Goal: Information Seeking & Learning: Compare options

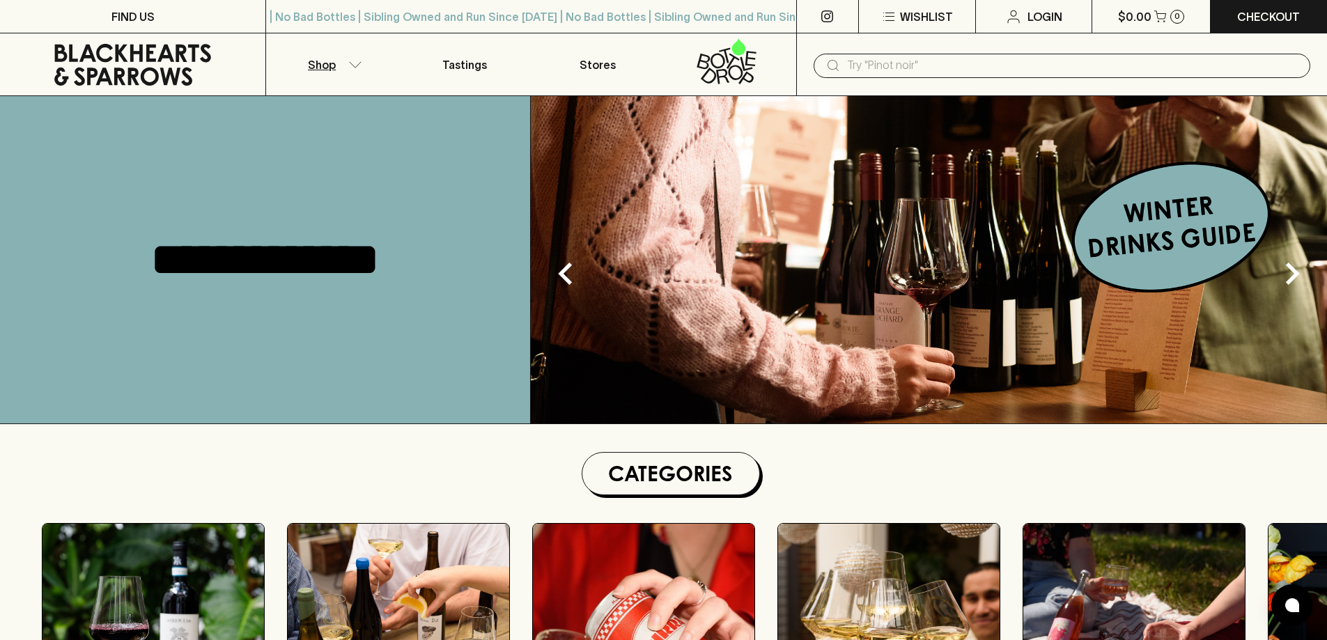
click at [351, 61] on icon "button" at bounding box center [355, 64] width 14 height 7
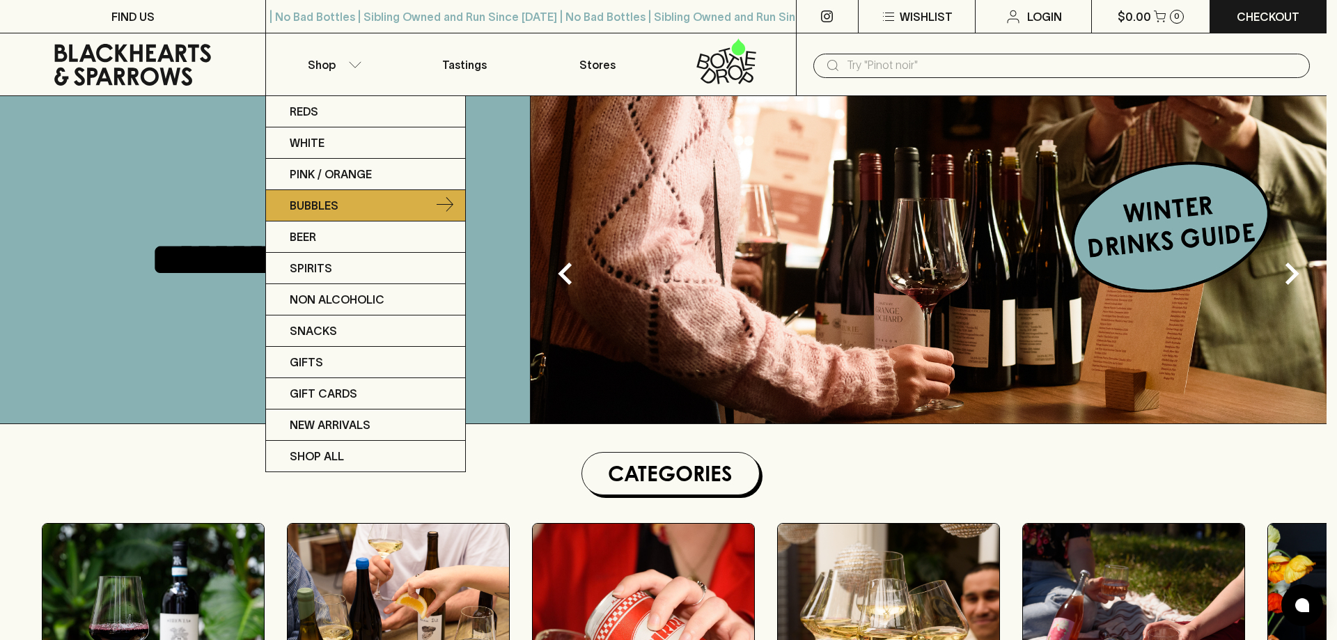
click at [331, 211] on p "Bubbles" at bounding box center [314, 205] width 49 height 17
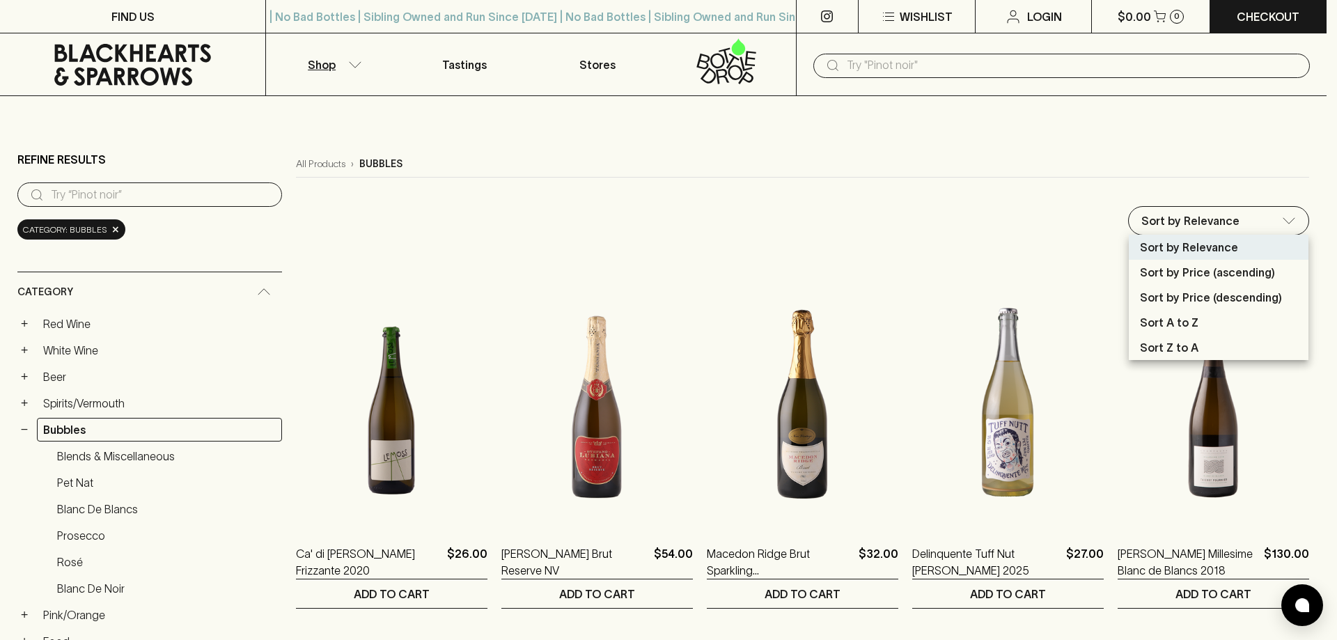
click at [1214, 266] on p "Sort by Price (ascending)" at bounding box center [1207, 272] width 135 height 17
type input "price:asc"
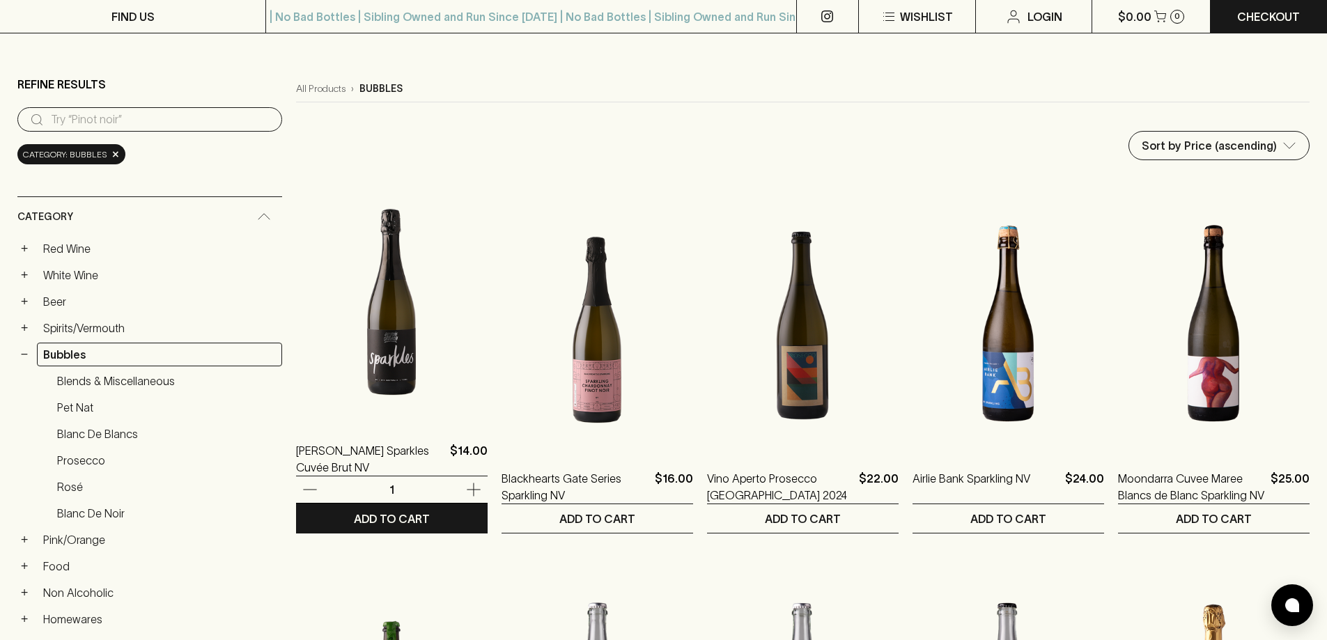
scroll to position [139, 0]
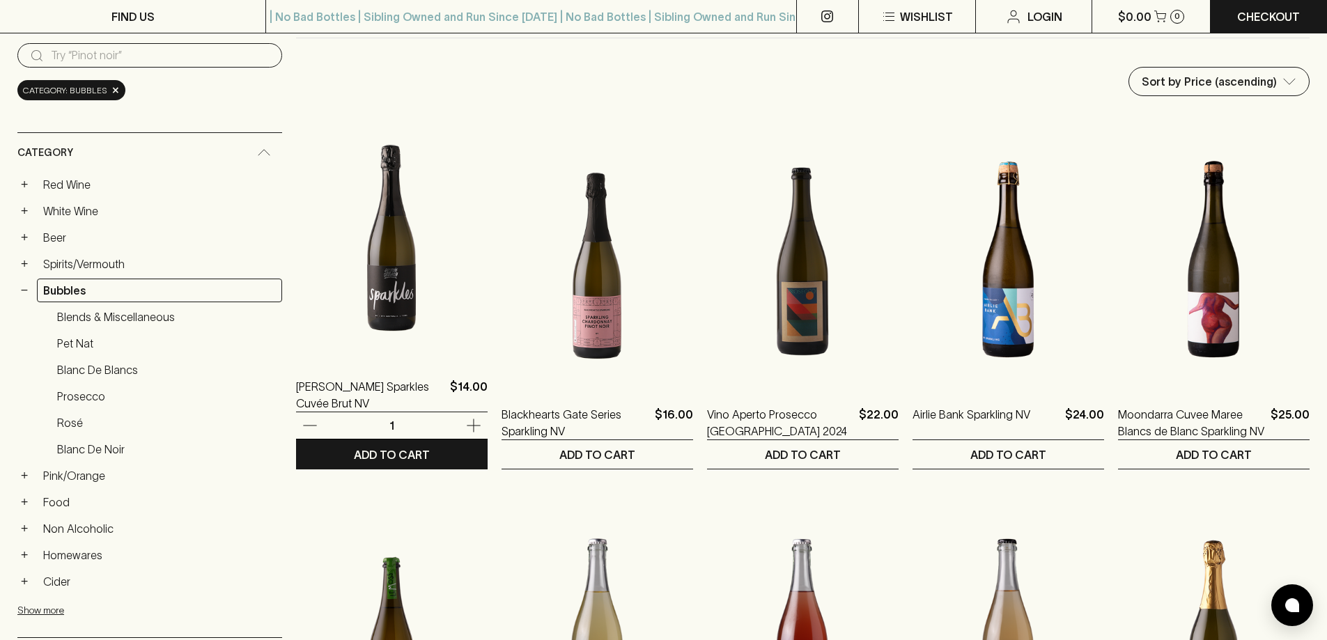
click at [340, 311] on img at bounding box center [392, 236] width 192 height 244
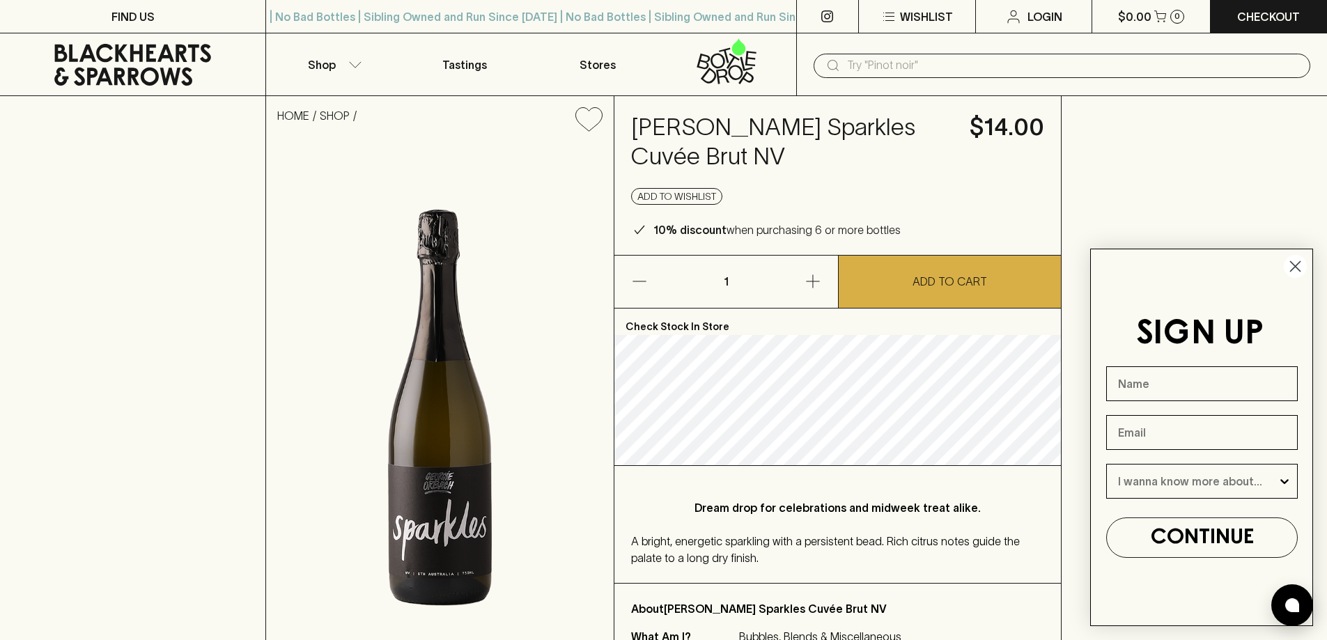
click at [1300, 272] on icon "Close dialog" at bounding box center [1295, 267] width 10 height 10
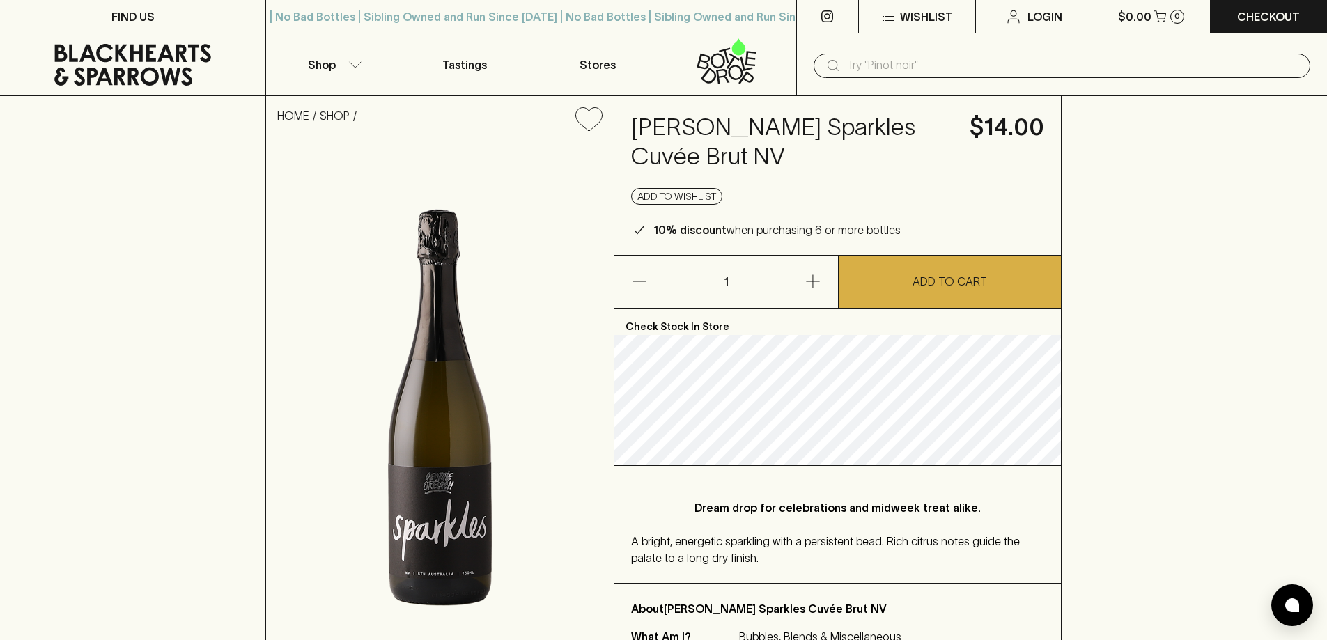
click at [345, 66] on button "Shop" at bounding box center [332, 64] width 132 height 62
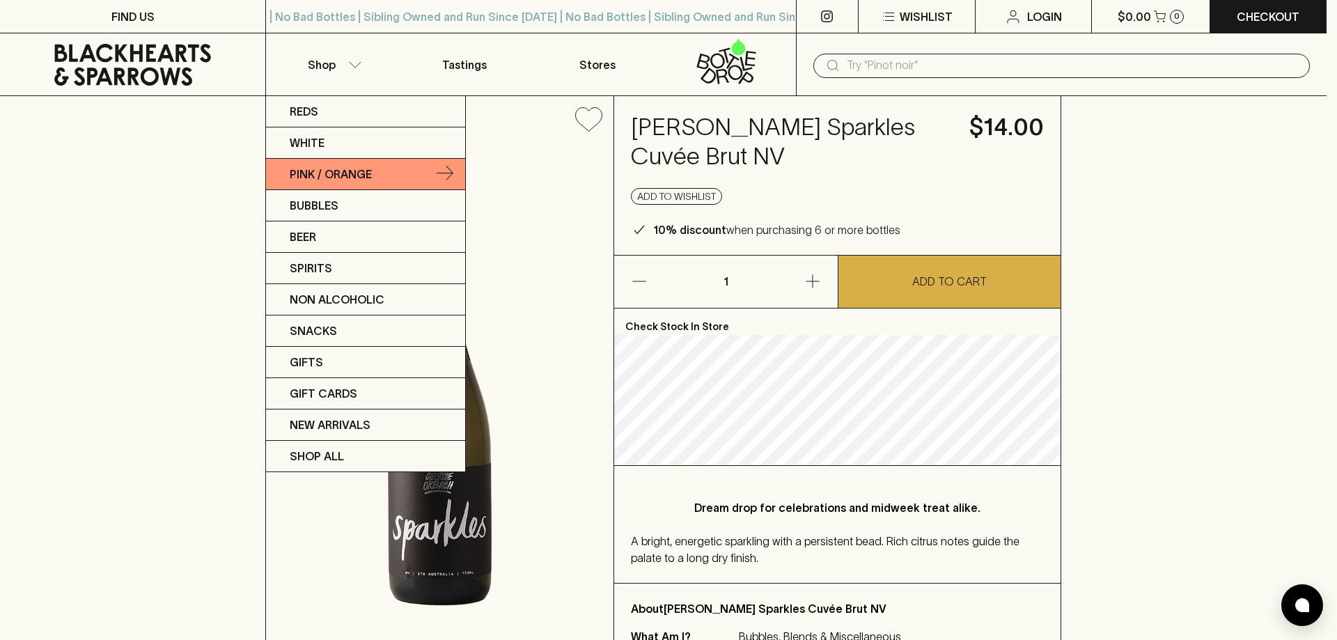
click at [320, 164] on link "Pink / Orange" at bounding box center [365, 174] width 199 height 31
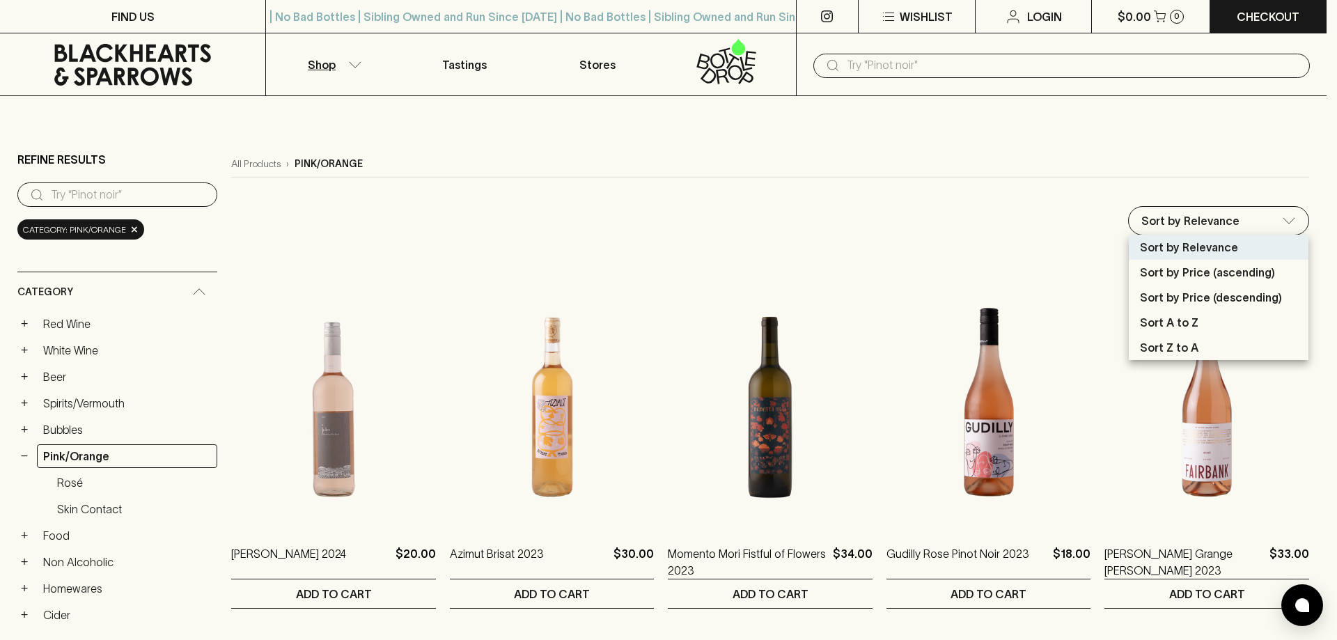
click at [1189, 274] on p "Sort by Price (ascending)" at bounding box center [1207, 272] width 135 height 17
type input "price:asc"
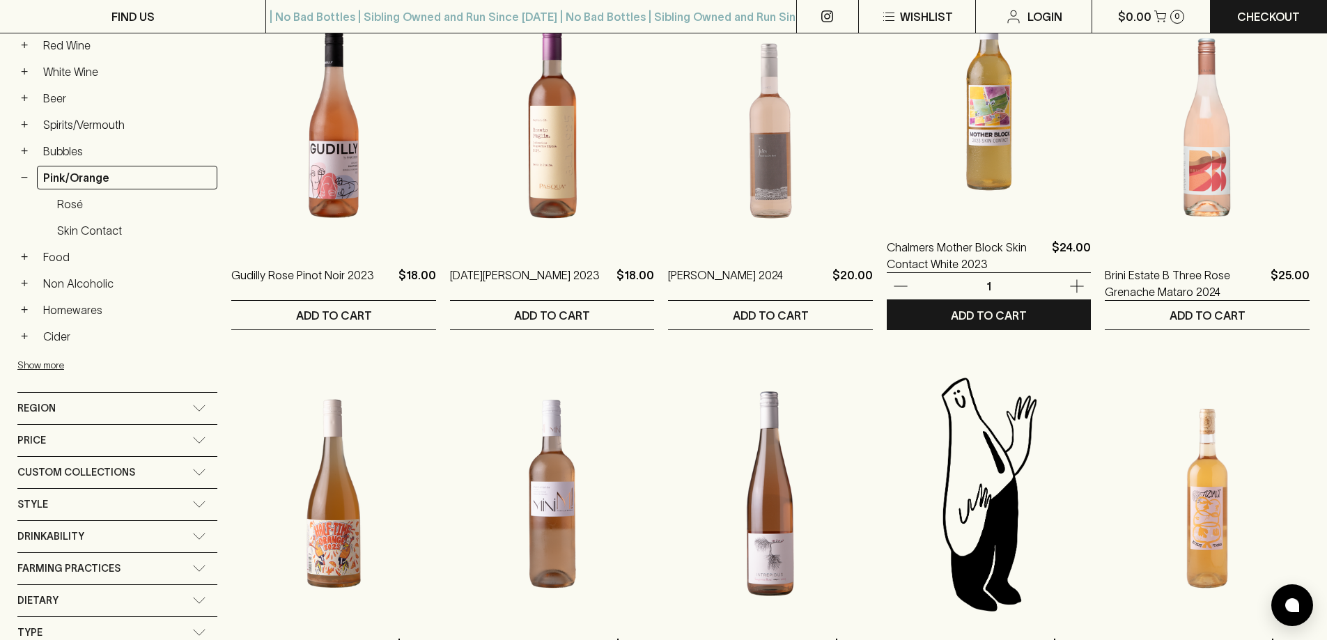
scroll to position [696, 0]
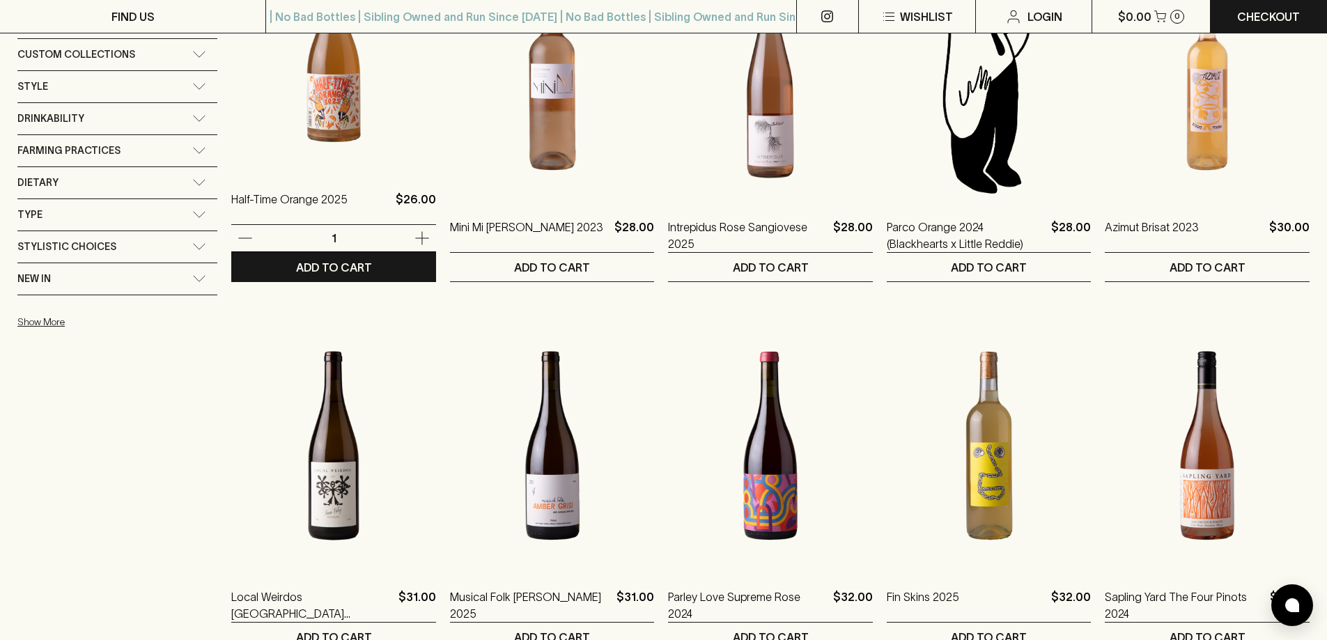
click at [338, 137] on img at bounding box center [333, 48] width 205 height 244
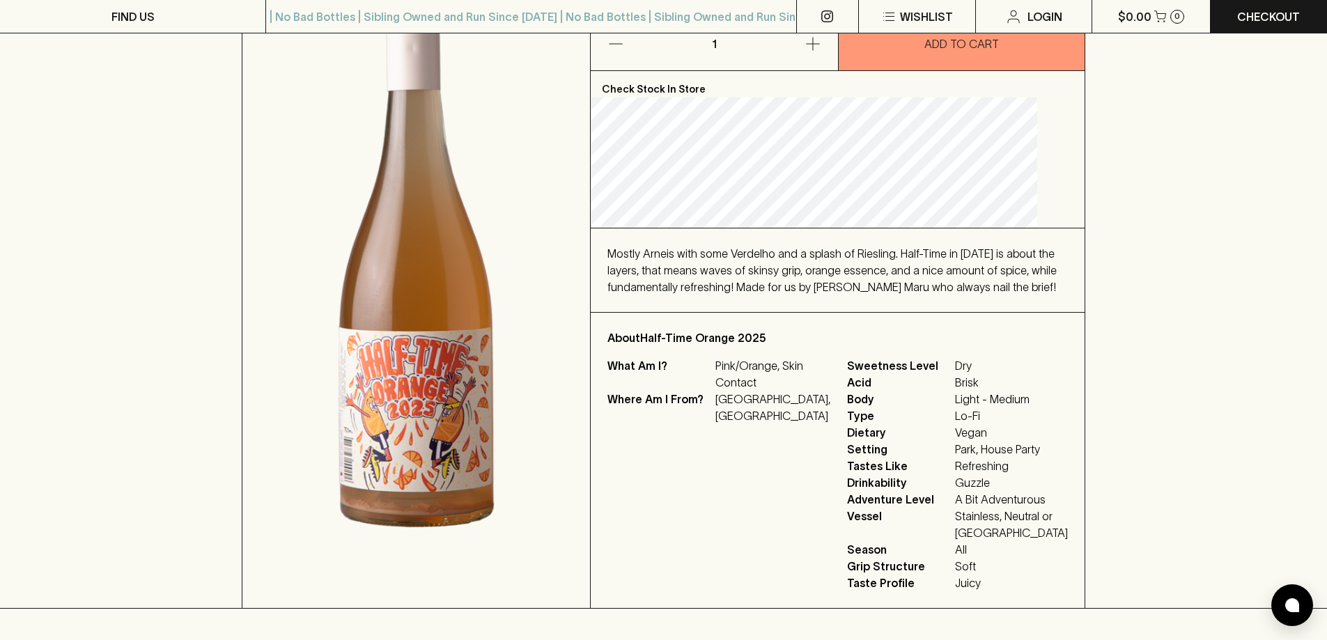
scroll to position [279, 0]
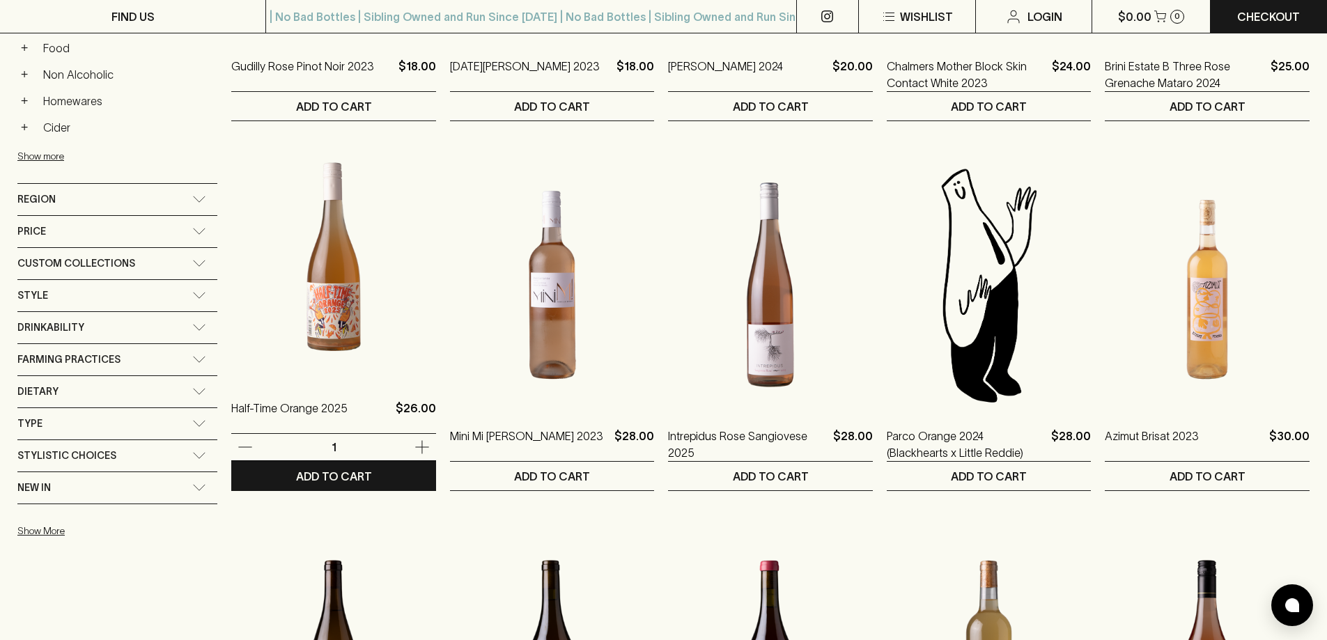
scroll to position [139, 0]
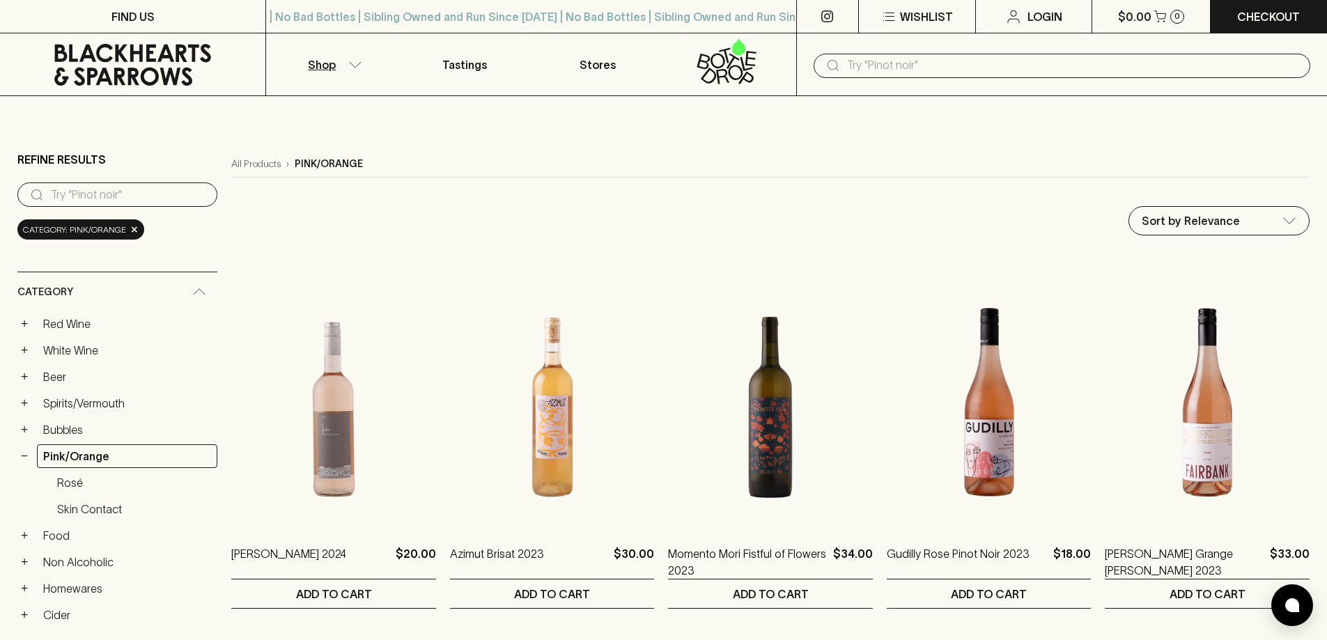
click at [361, 69] on button "Shop" at bounding box center [332, 64] width 132 height 62
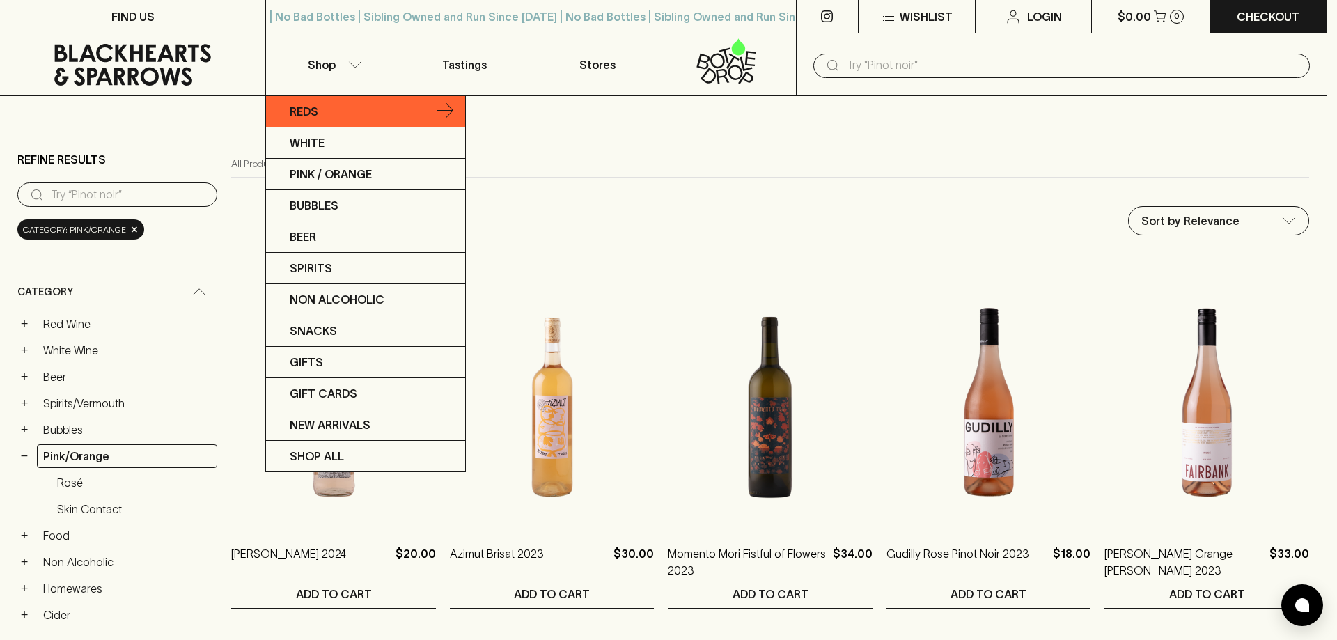
click at [321, 116] on link "Reds" at bounding box center [365, 111] width 199 height 31
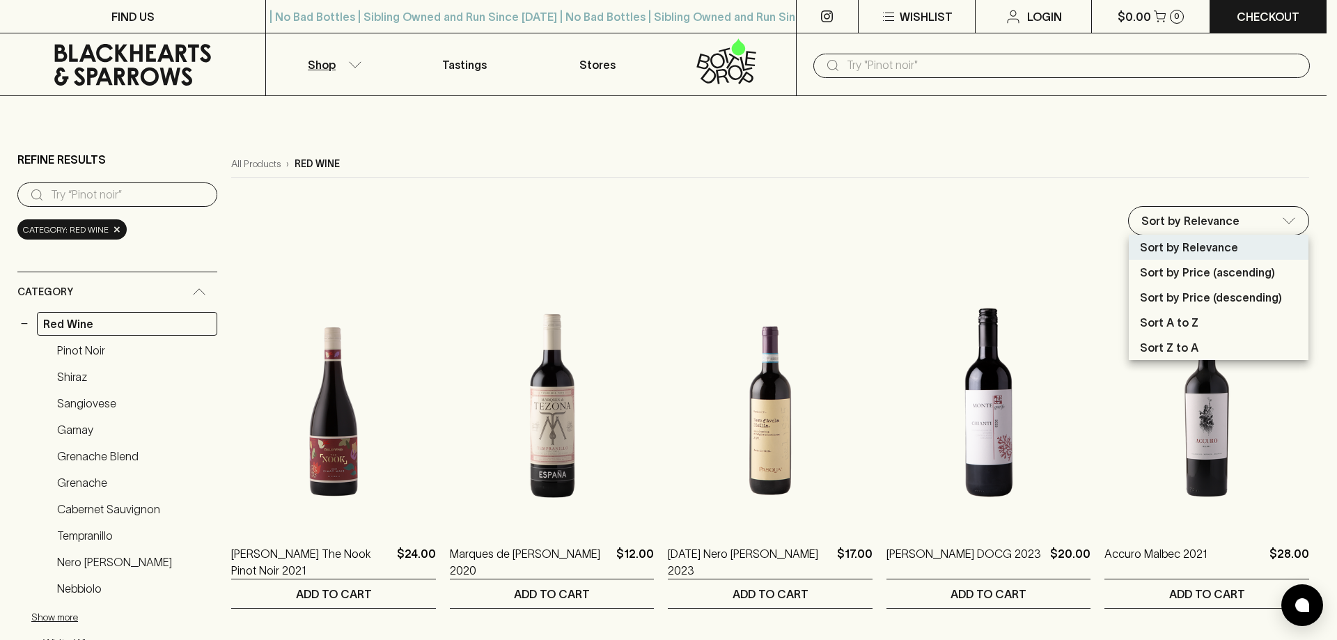
click at [1205, 267] on p "Sort by Price (ascending)" at bounding box center [1207, 272] width 135 height 17
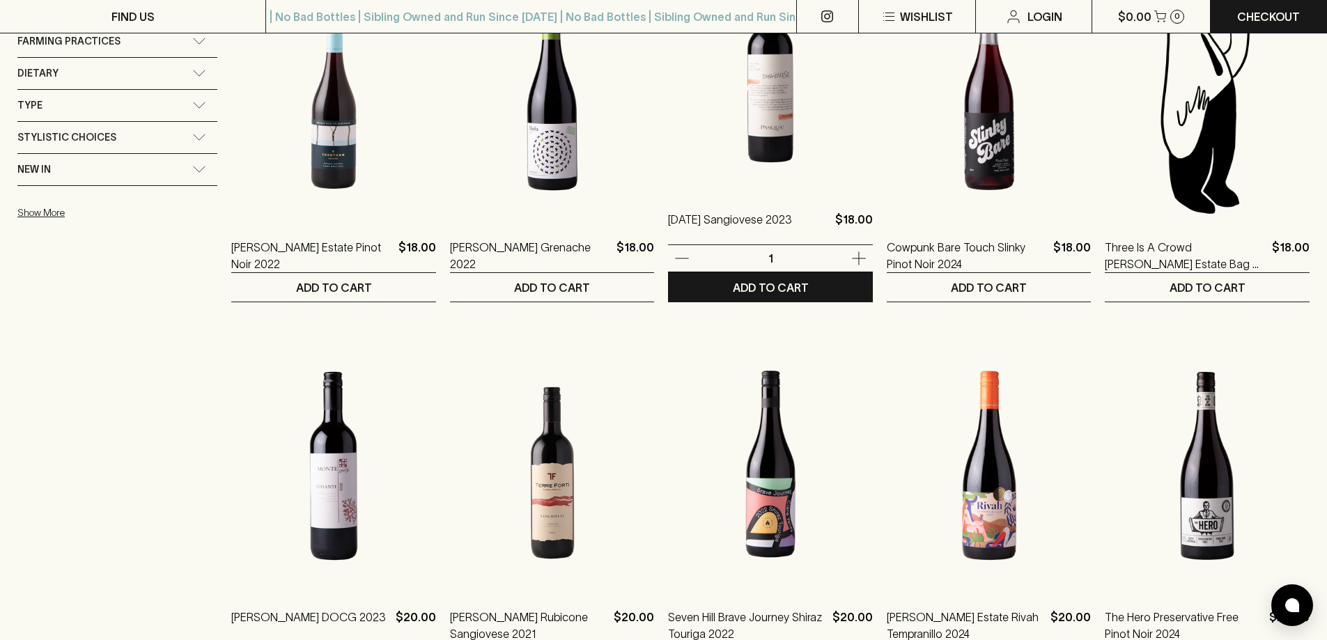
scroll to position [1184, 0]
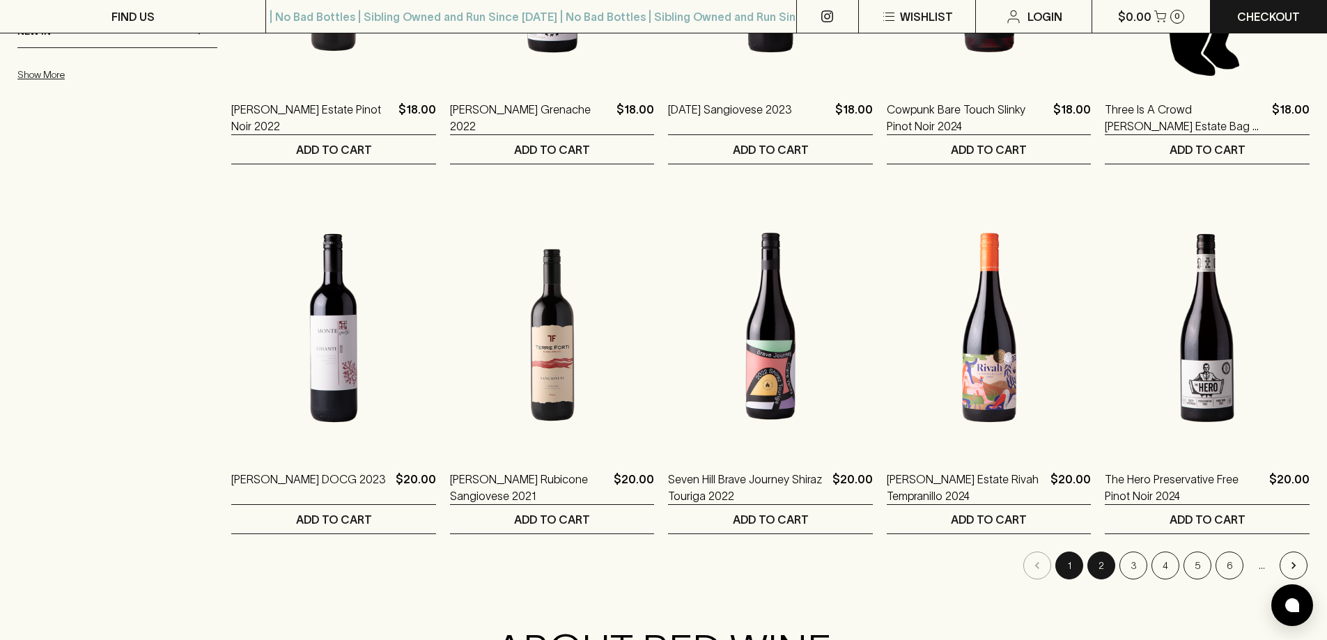
click at [1102, 570] on button "2" at bounding box center [1101, 566] width 28 height 28
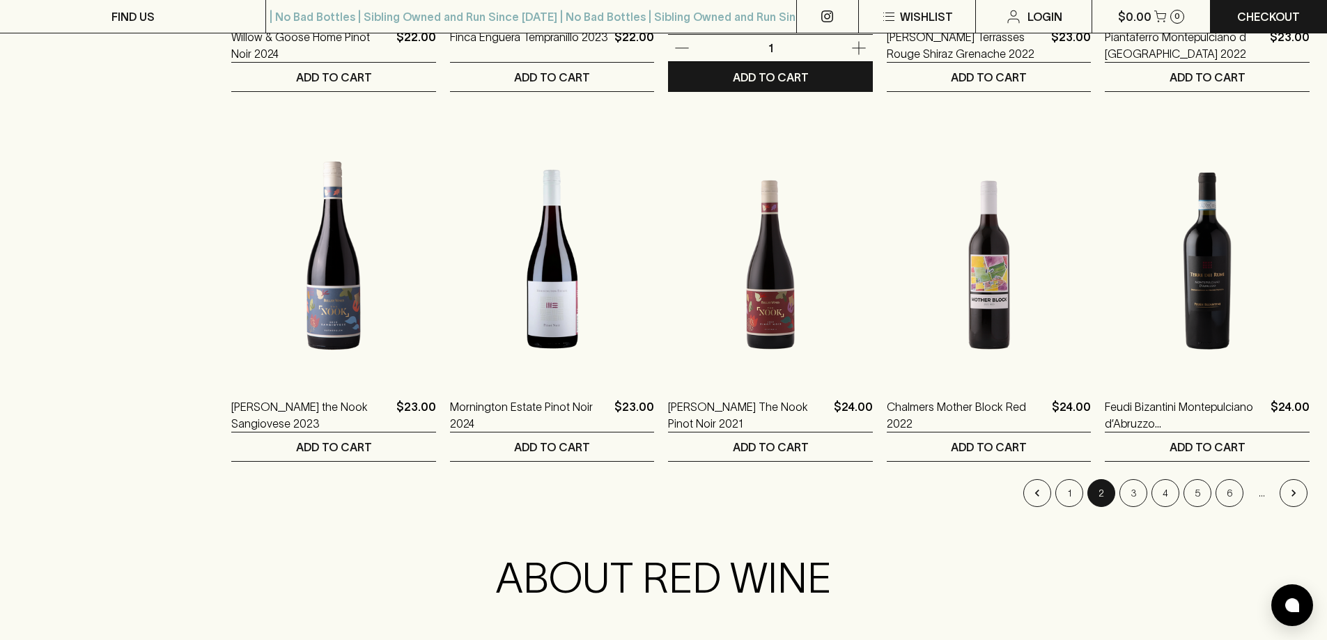
scroll to position [1393, 0]
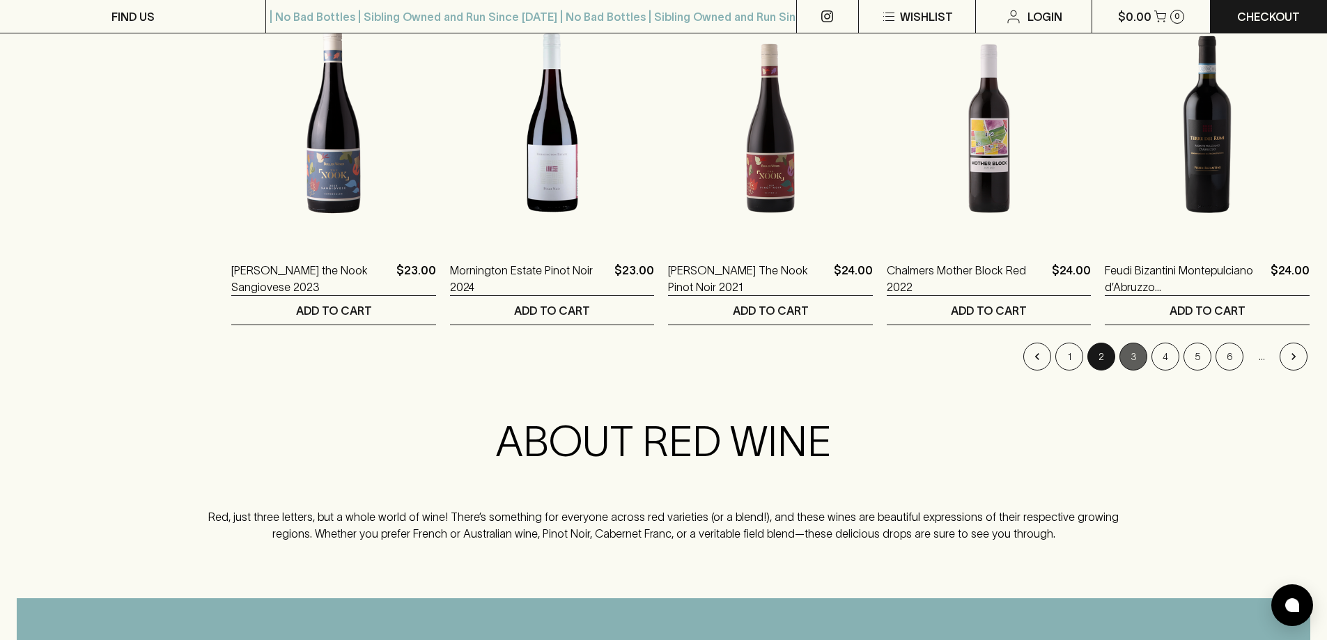
click at [1136, 361] on button "3" at bounding box center [1133, 357] width 28 height 28
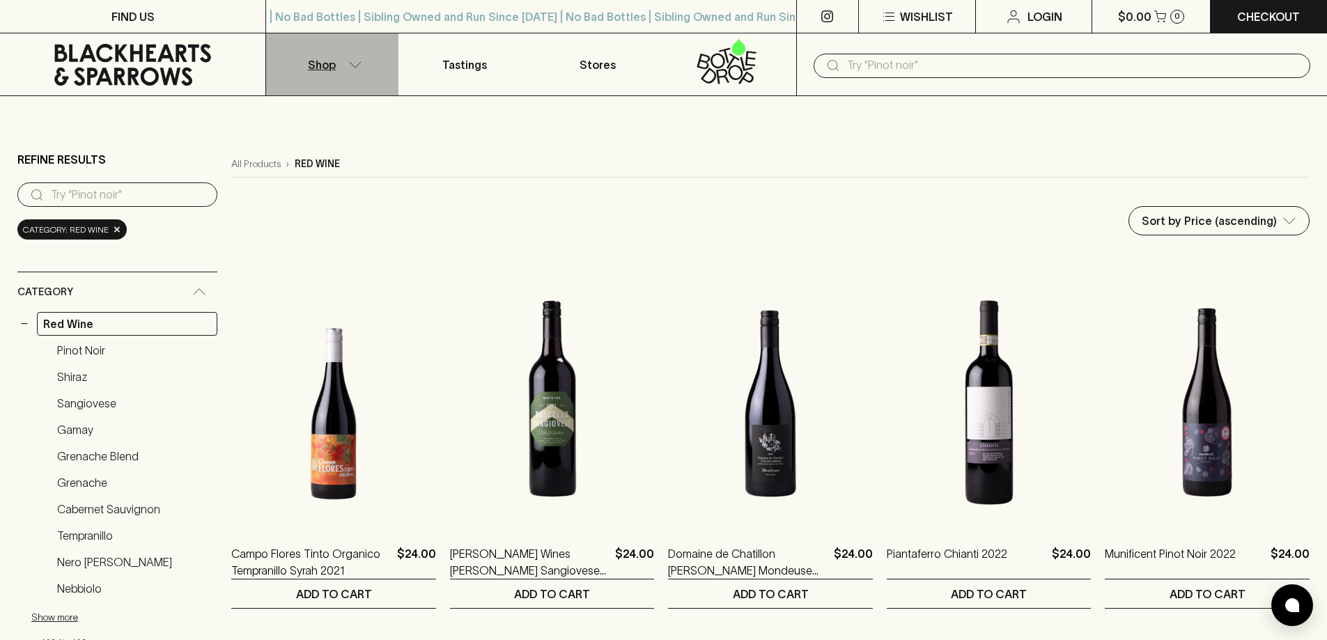
click at [359, 64] on icon "button" at bounding box center [355, 64] width 14 height 7
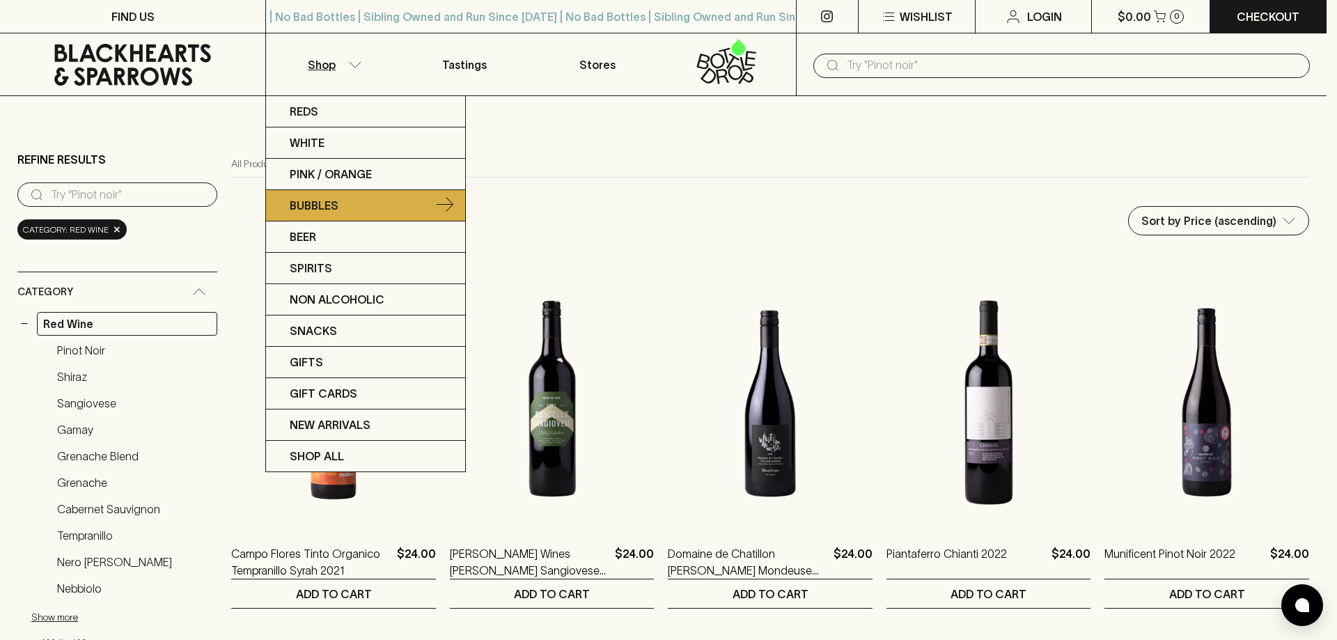
click at [377, 204] on link "Bubbles" at bounding box center [365, 205] width 199 height 31
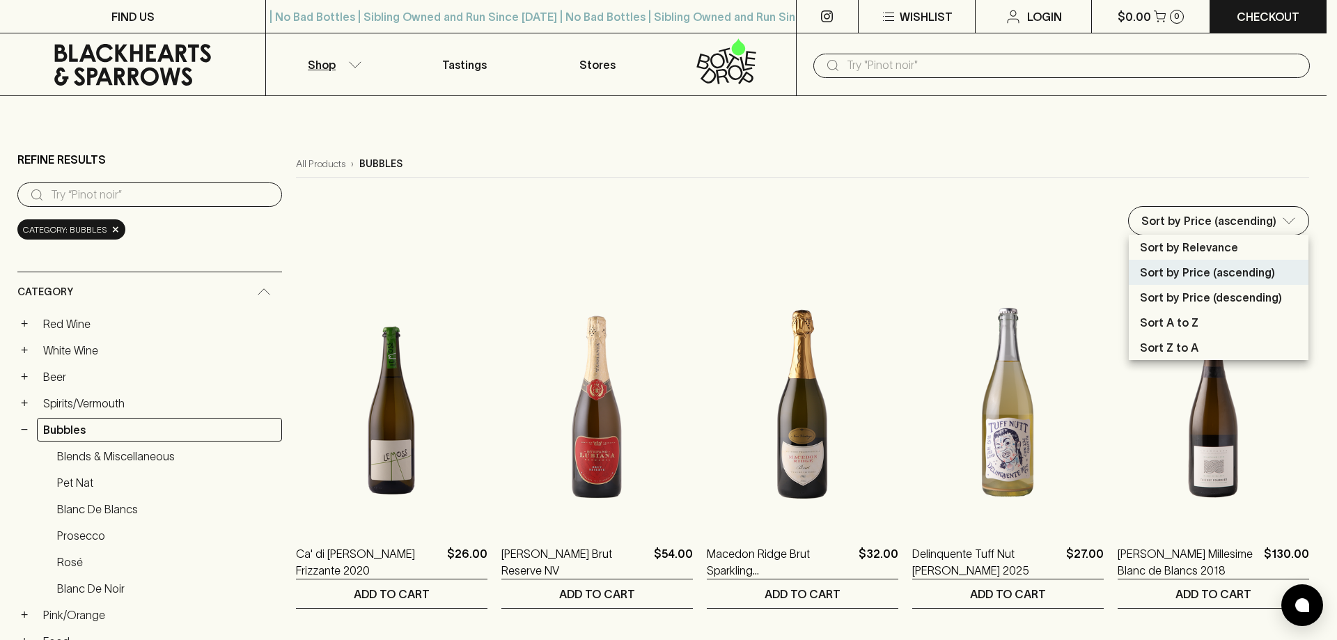
click at [1203, 276] on p "Sort by Price (ascending)" at bounding box center [1207, 272] width 135 height 17
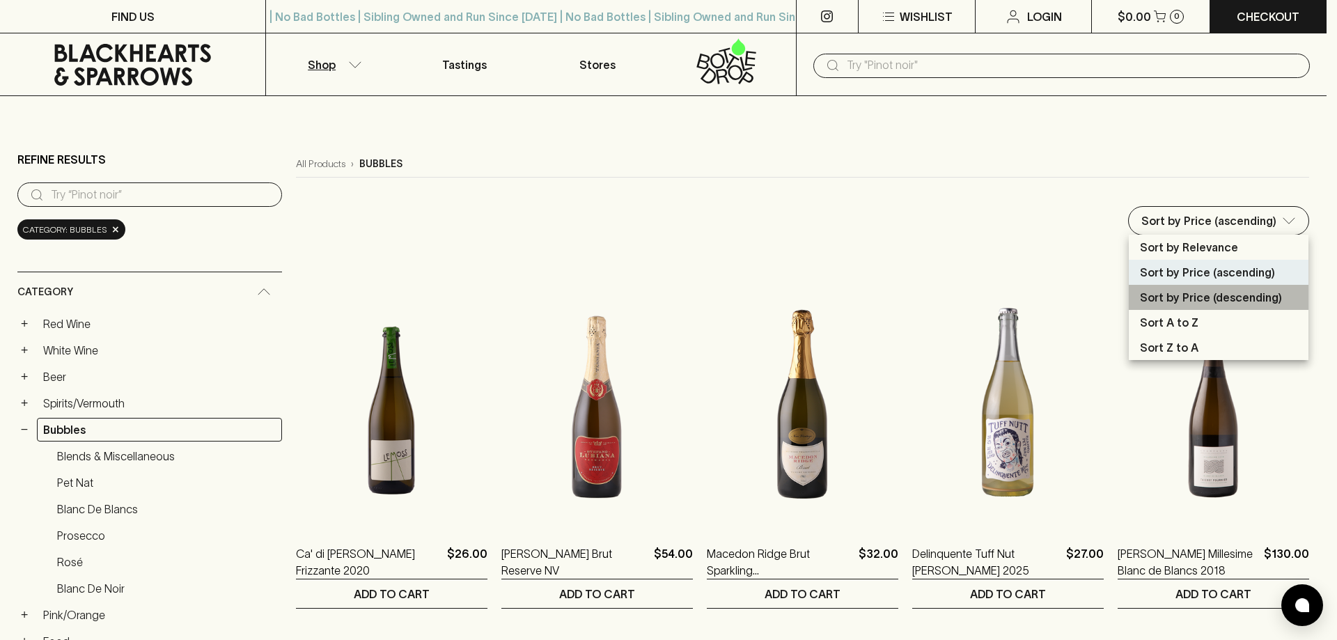
click at [1214, 303] on p "Sort by Price (descending)" at bounding box center [1211, 297] width 142 height 17
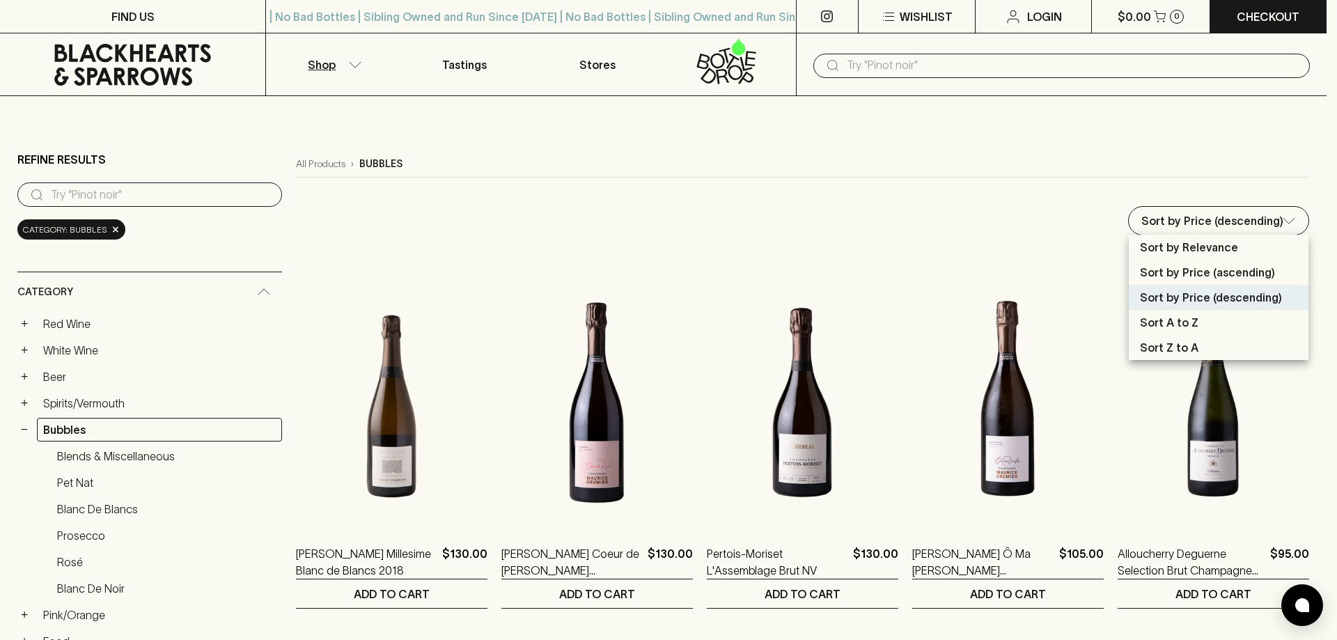
click at [1233, 275] on p "Sort by Price (ascending)" at bounding box center [1207, 272] width 135 height 17
type input "price:asc"
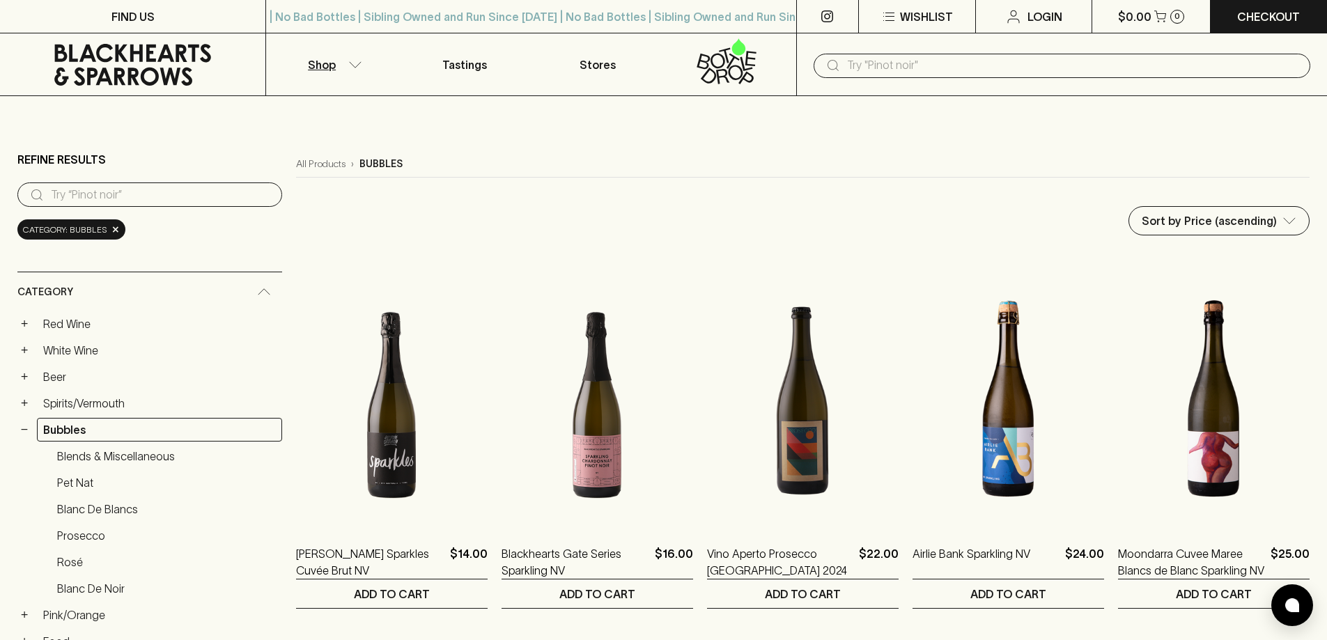
scroll to position [70, 0]
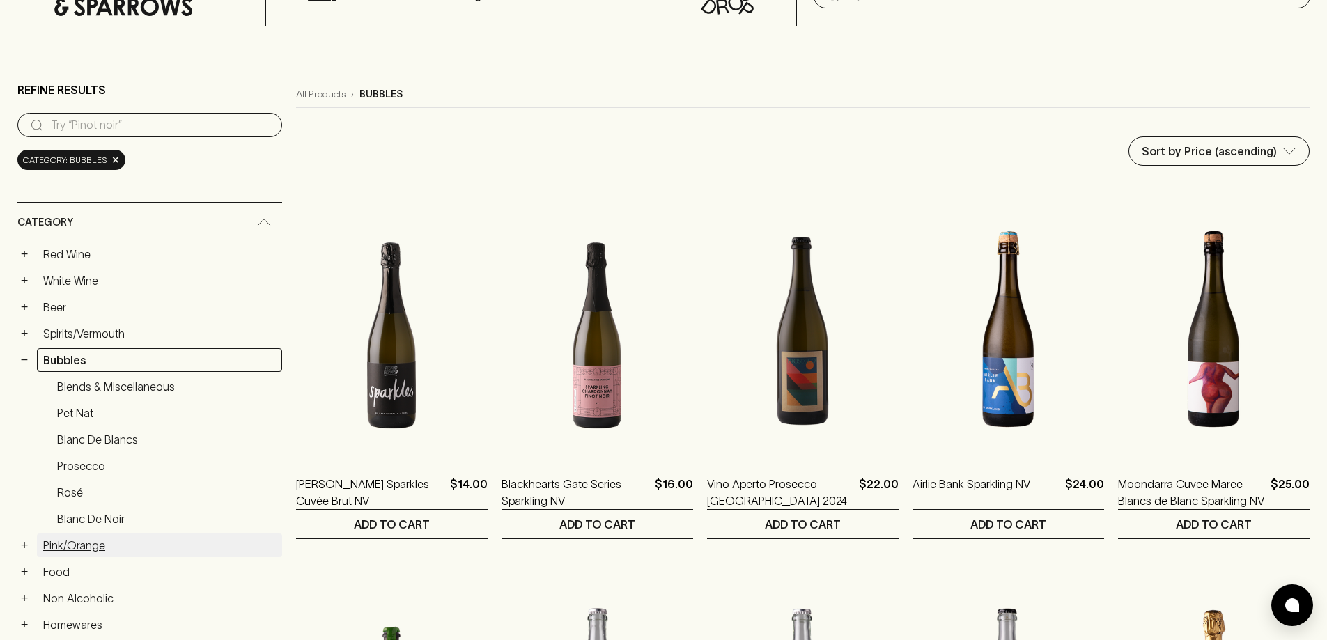
click at [78, 545] on link "Pink/Orange" at bounding box center [159, 545] width 245 height 24
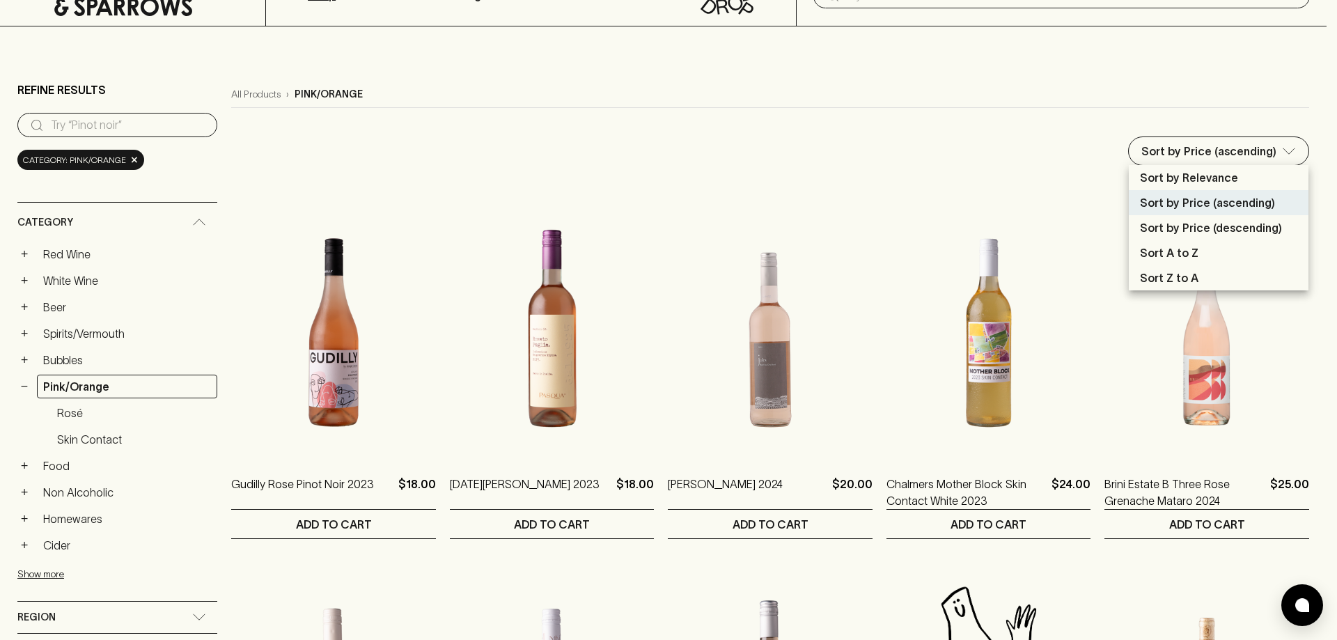
click at [898, 72] on div at bounding box center [668, 320] width 1337 height 640
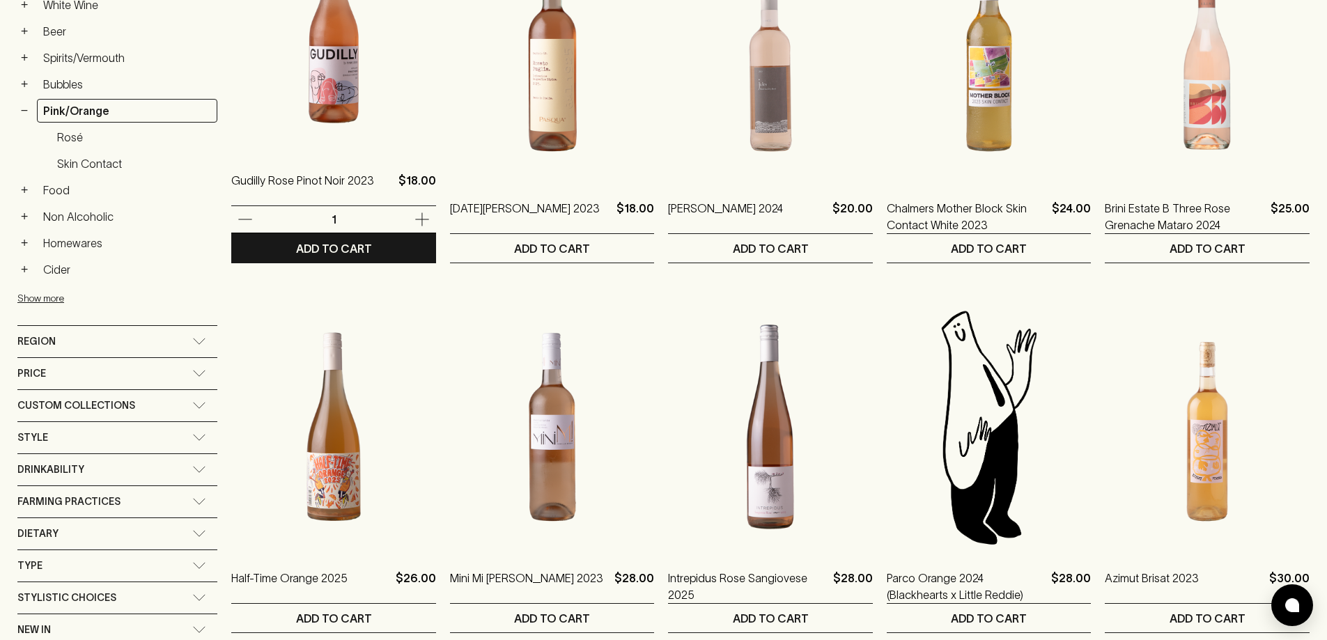
scroll to position [487, 0]
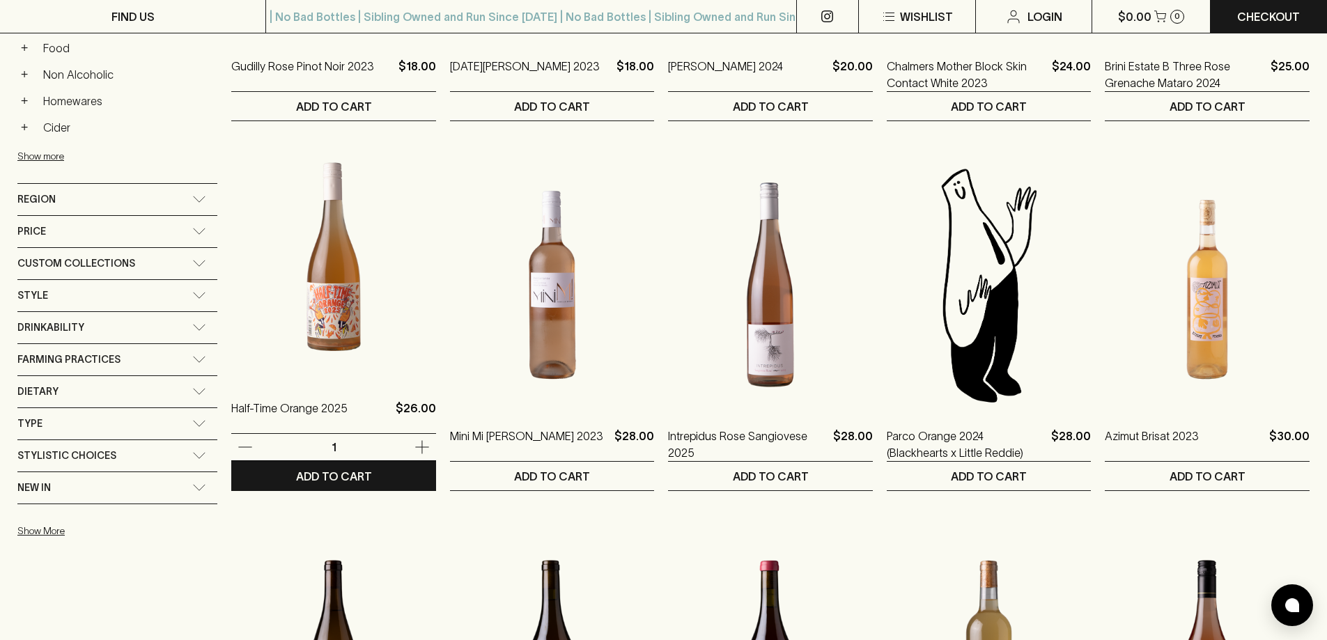
click at [317, 288] on img at bounding box center [333, 257] width 205 height 244
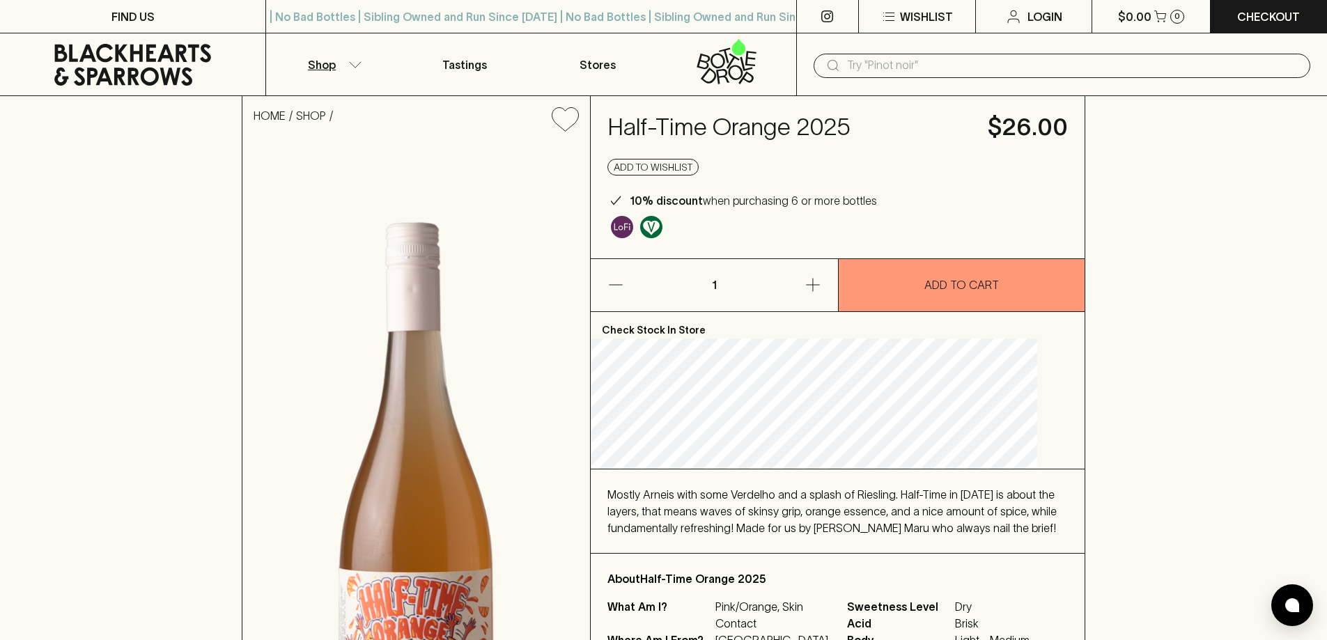
click at [357, 71] on button "Shop" at bounding box center [332, 64] width 132 height 62
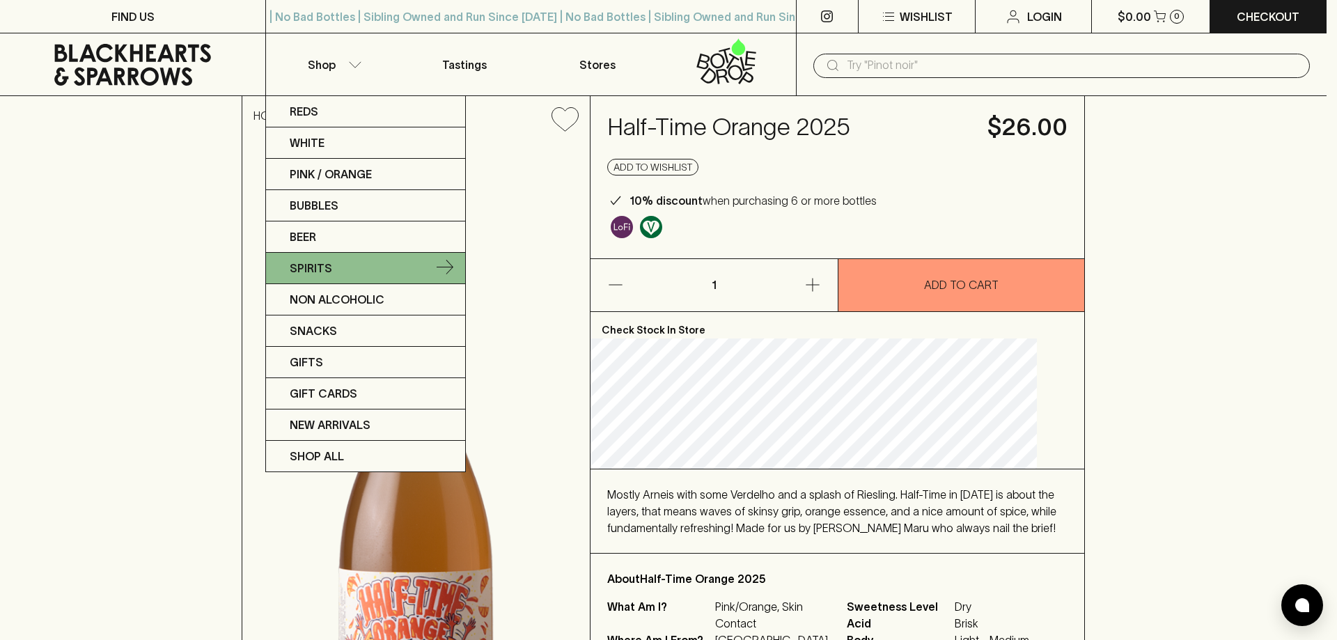
click at [314, 267] on p "Spirits" at bounding box center [311, 268] width 42 height 17
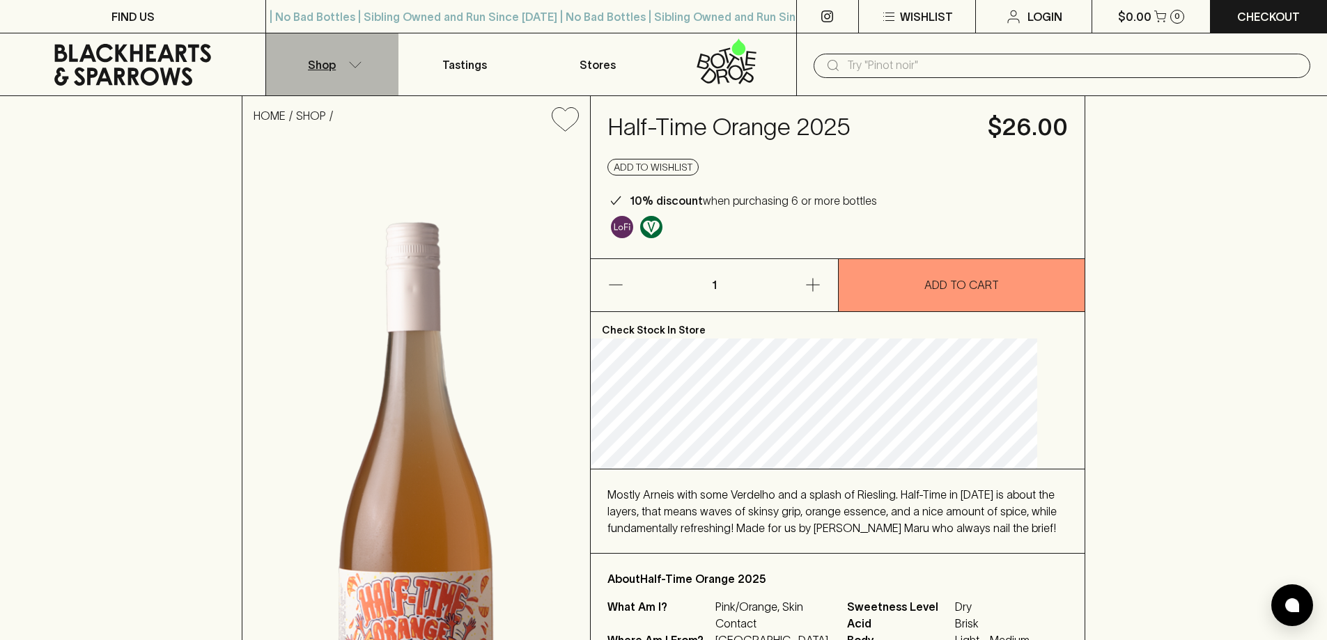
click at [354, 72] on button "Shop" at bounding box center [332, 64] width 132 height 62
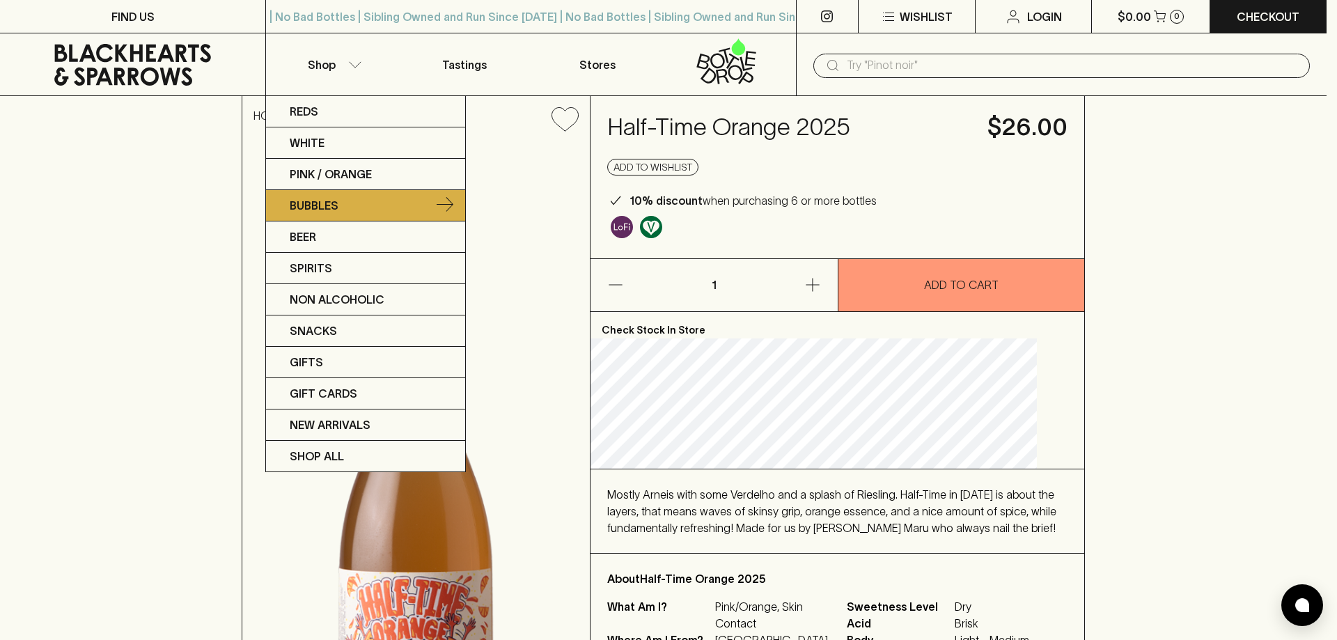
click at [362, 202] on link "Bubbles" at bounding box center [365, 205] width 199 height 31
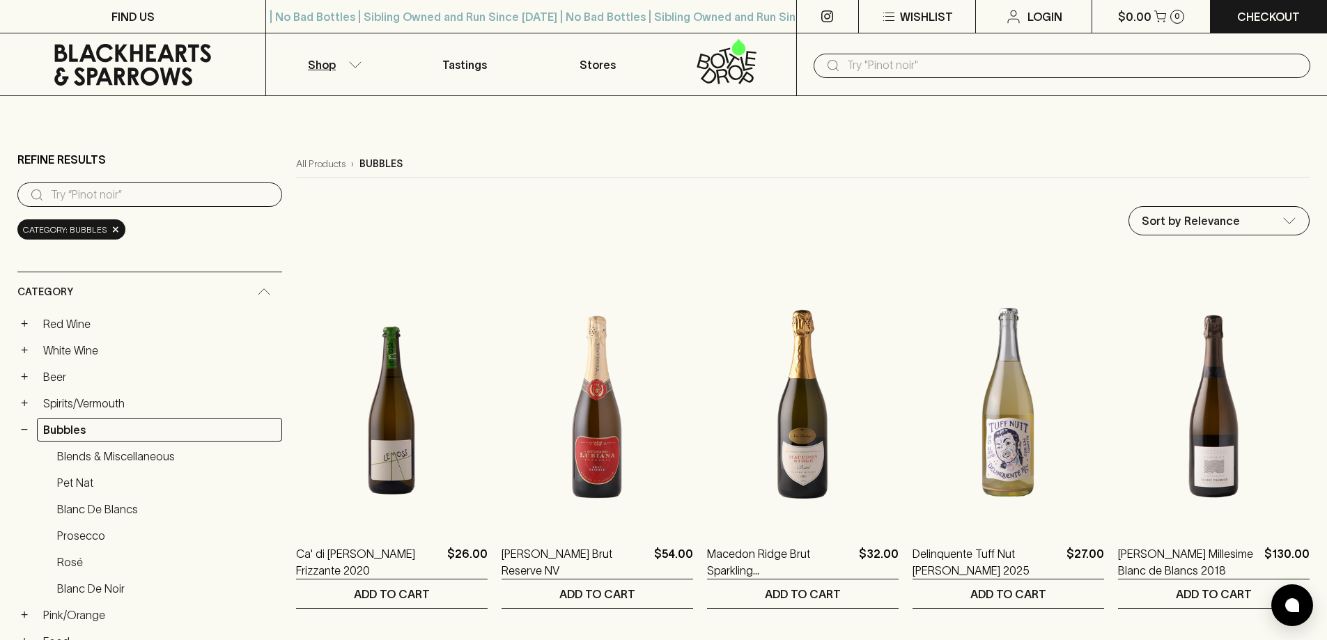
click at [320, 67] on p "Shop" at bounding box center [322, 64] width 28 height 17
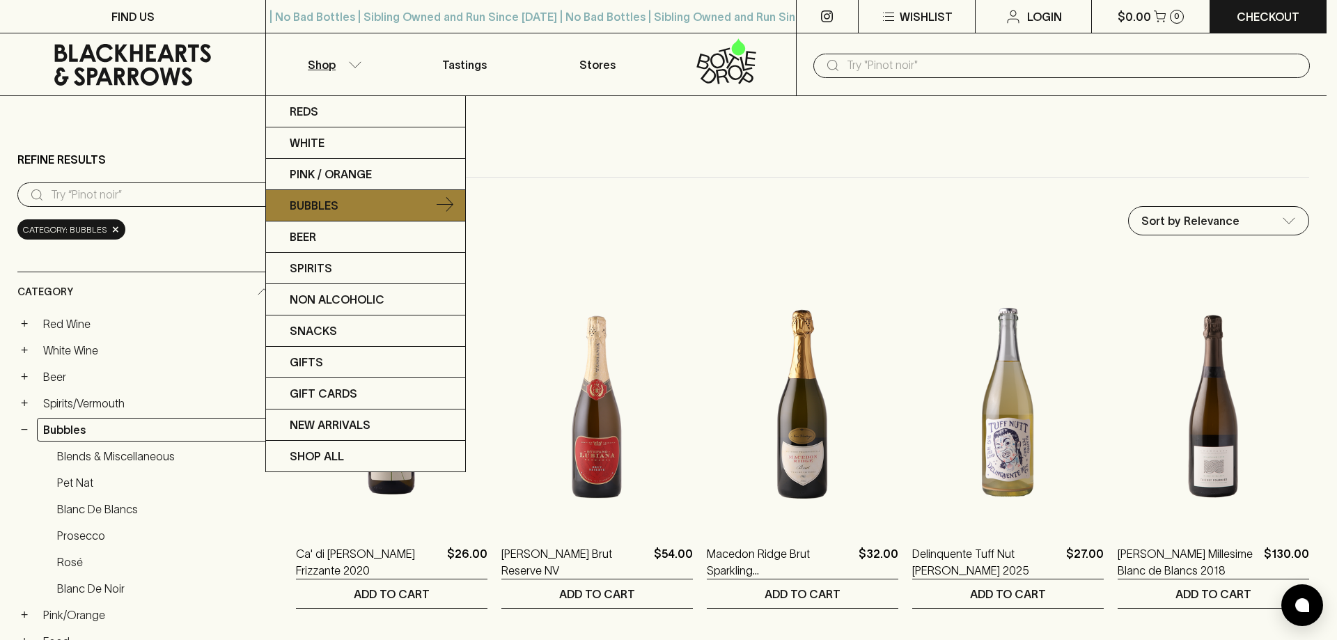
click at [347, 200] on link "Bubbles" at bounding box center [365, 205] width 199 height 31
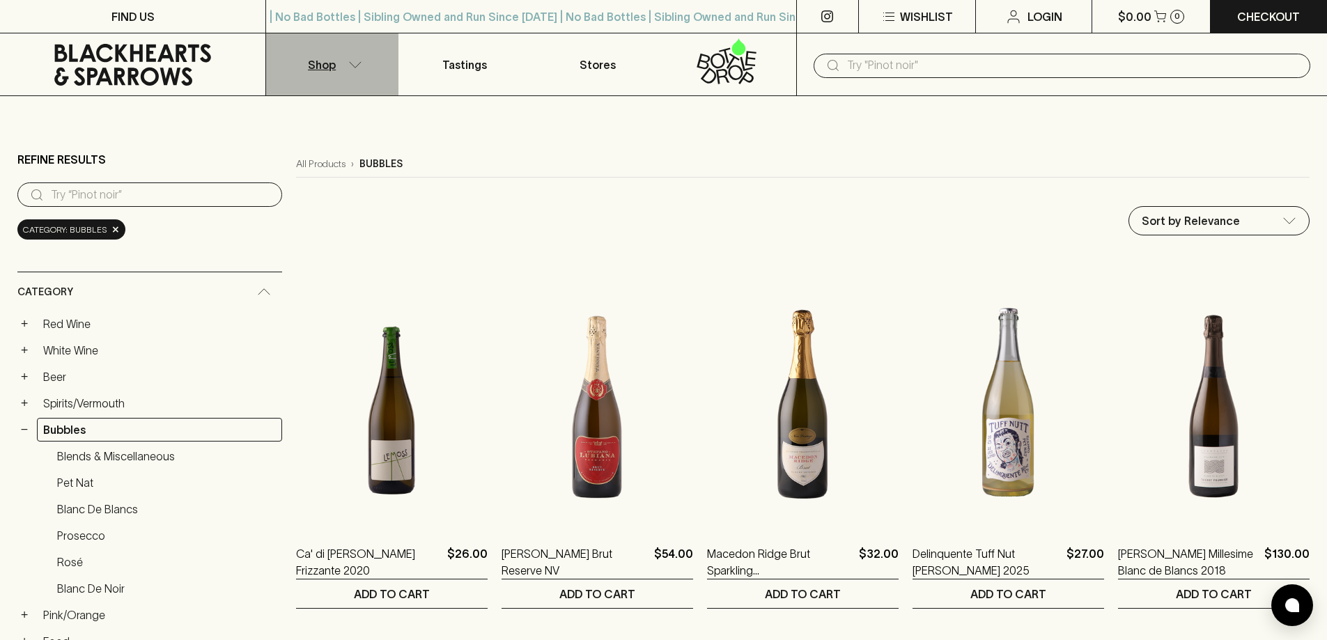
click at [336, 63] on button "Shop" at bounding box center [332, 64] width 132 height 62
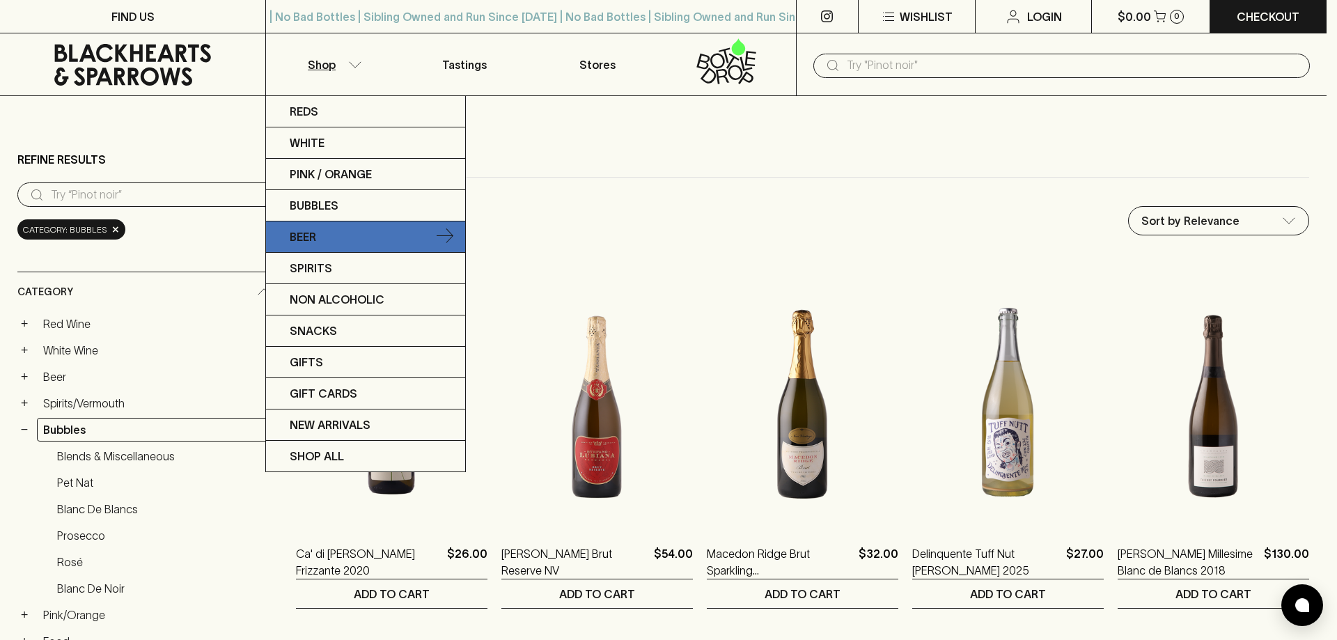
click at [375, 226] on link "Beer" at bounding box center [365, 236] width 199 height 31
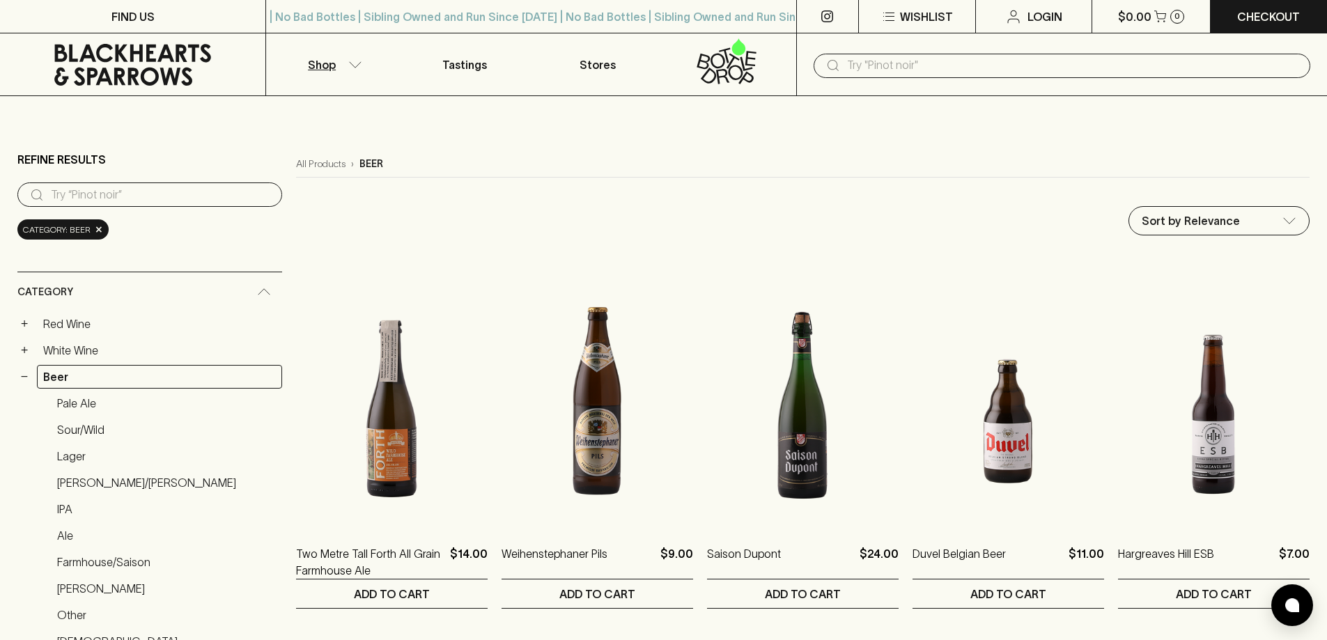
click at [861, 57] on input "text" at bounding box center [1073, 65] width 452 height 22
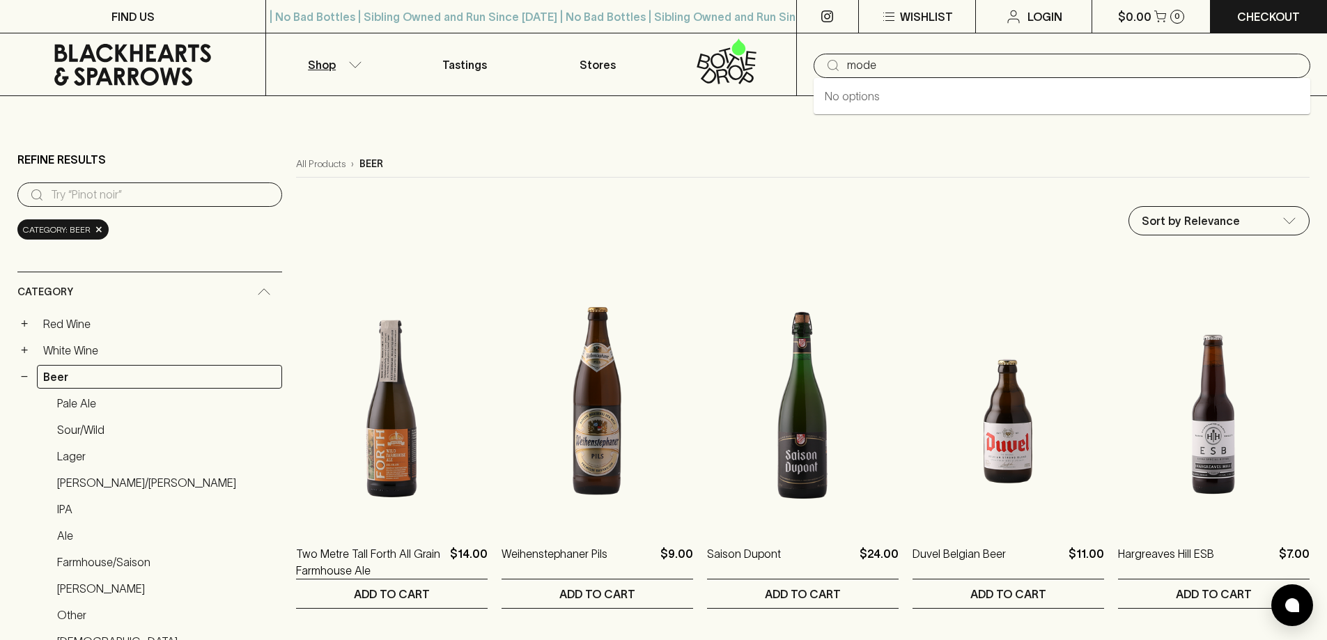
type input "mode"
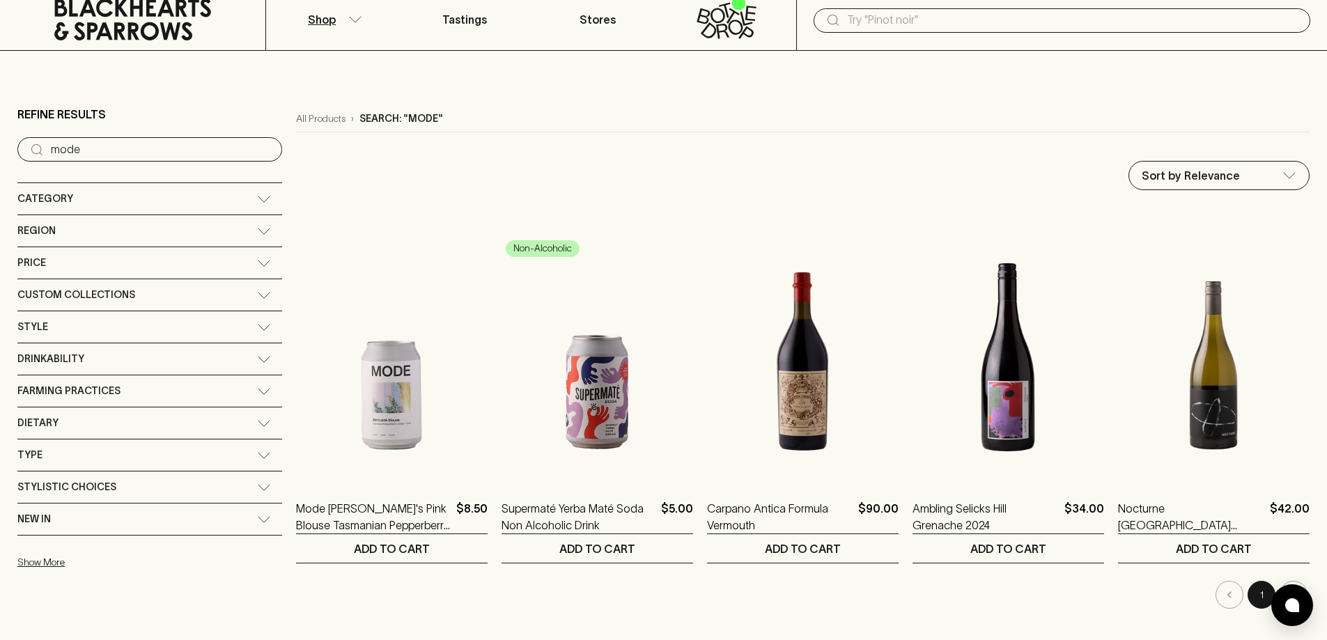
scroll to position [70, 0]
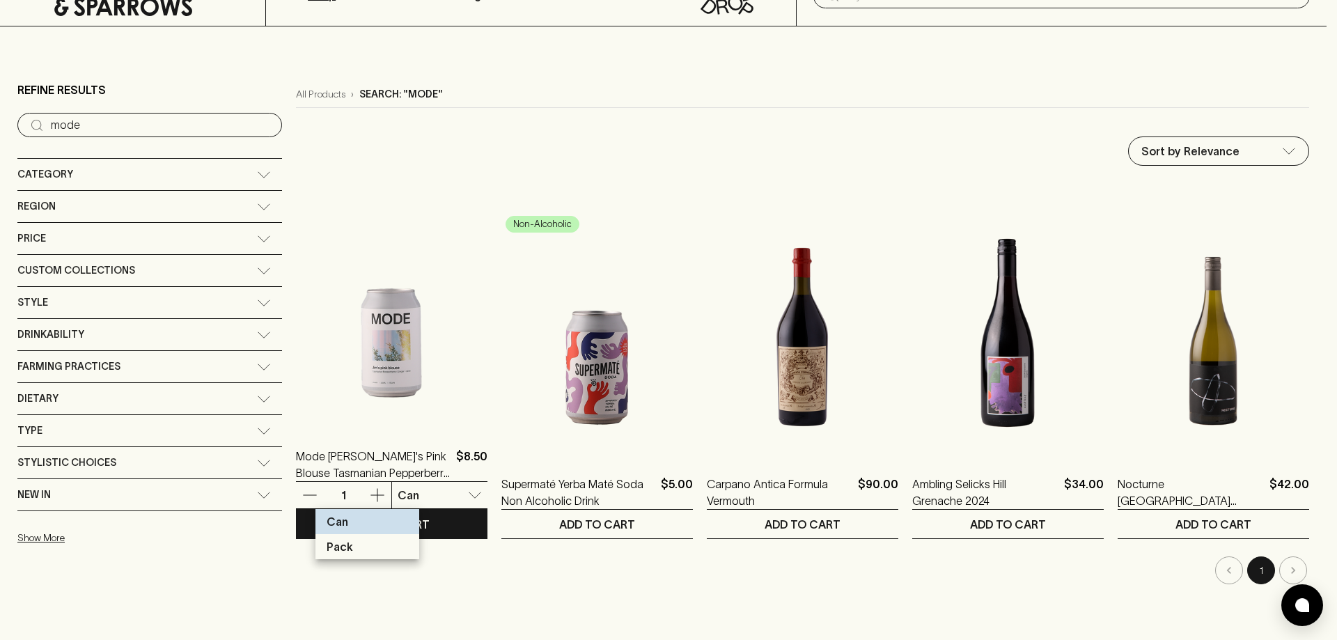
click at [382, 502] on div at bounding box center [668, 320] width 1337 height 640
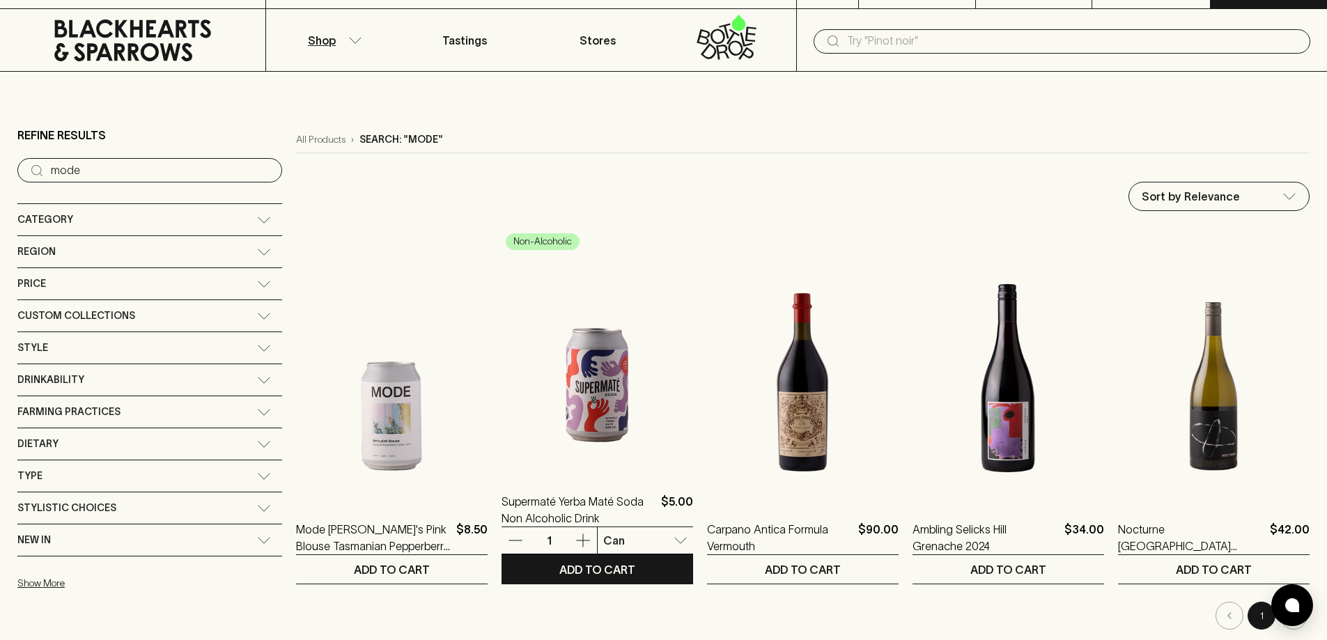
scroll to position [0, 0]
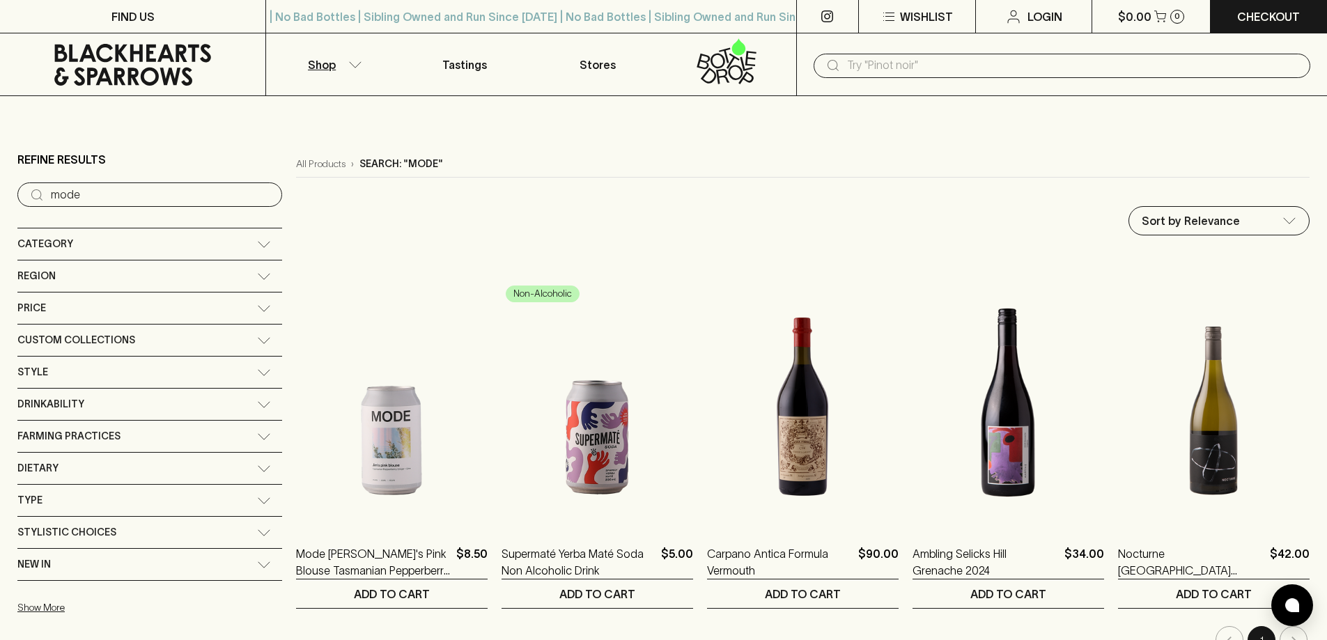
click at [357, 66] on icon "button" at bounding box center [355, 64] width 14 height 7
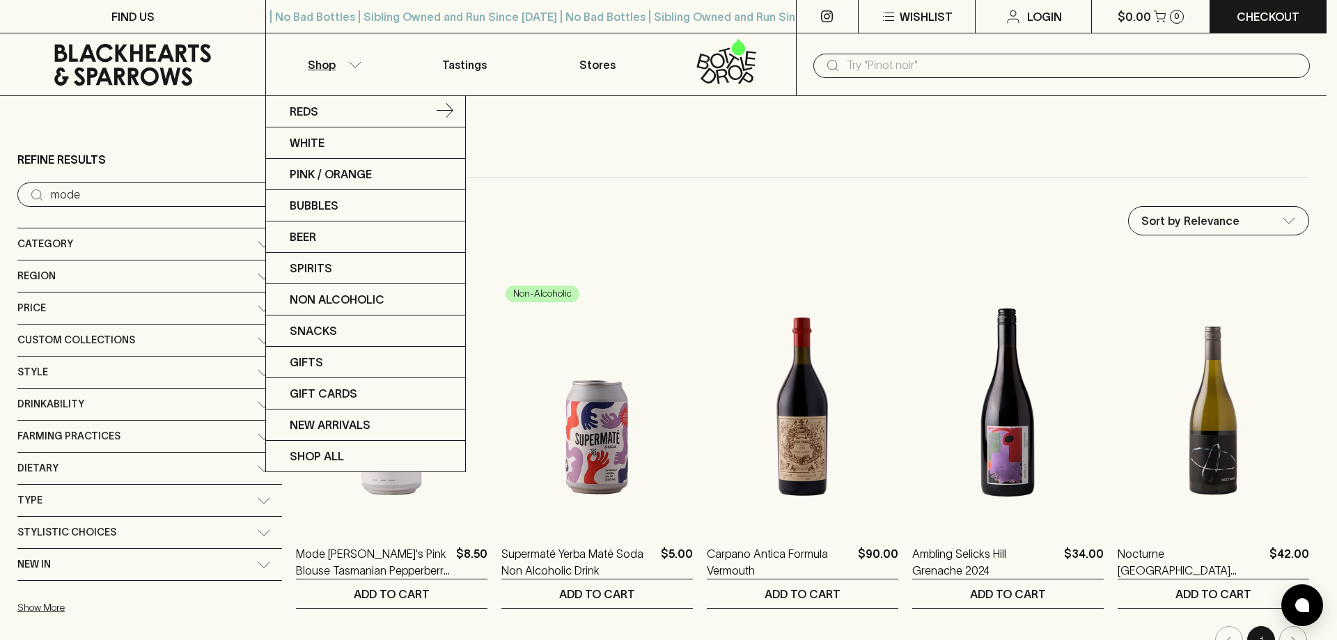
drag, startPoint x: 306, startPoint y: 116, endPoint x: 593, endPoint y: 146, distance: 288.5
click at [306, 116] on p "Reds" at bounding box center [304, 111] width 29 height 17
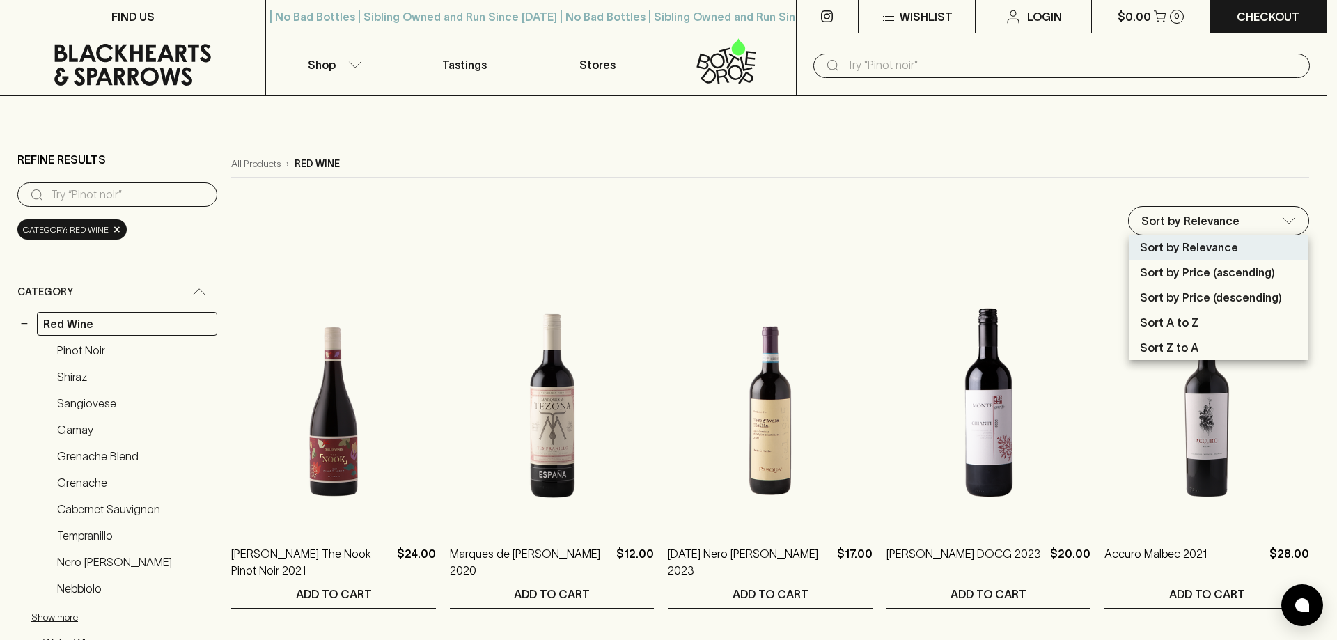
click at [1203, 280] on p "Sort by Price (ascending)" at bounding box center [1207, 272] width 135 height 17
type input "price:asc"
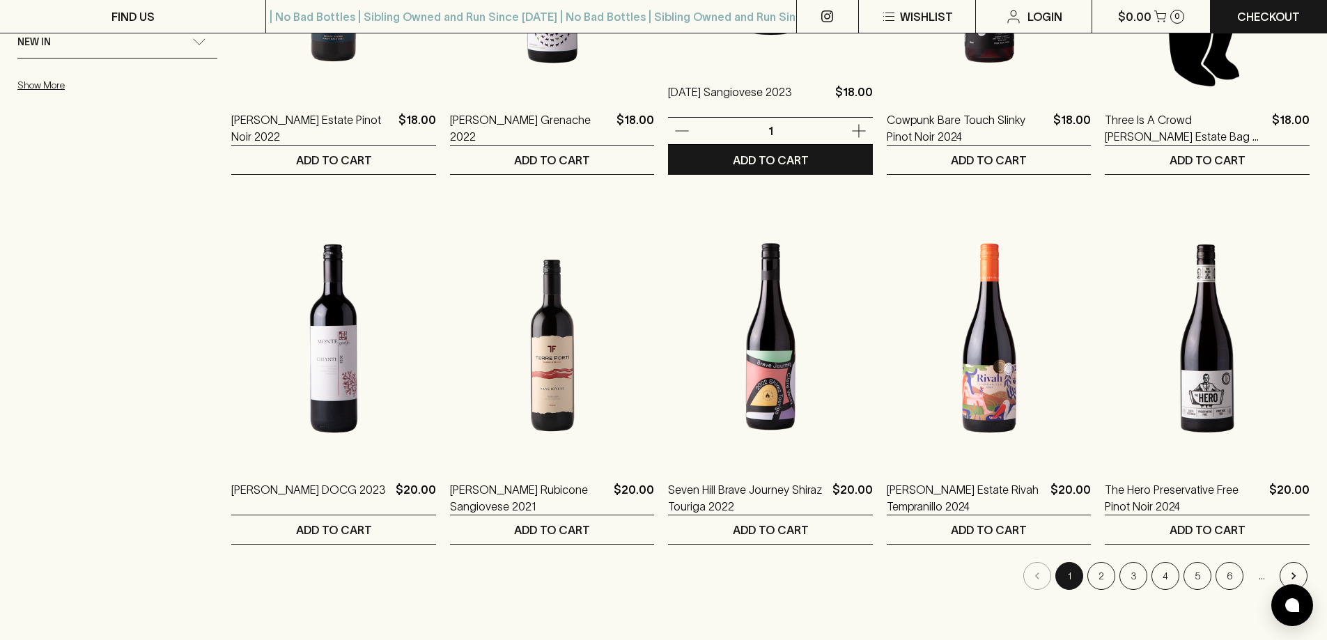
scroll to position [1323, 0]
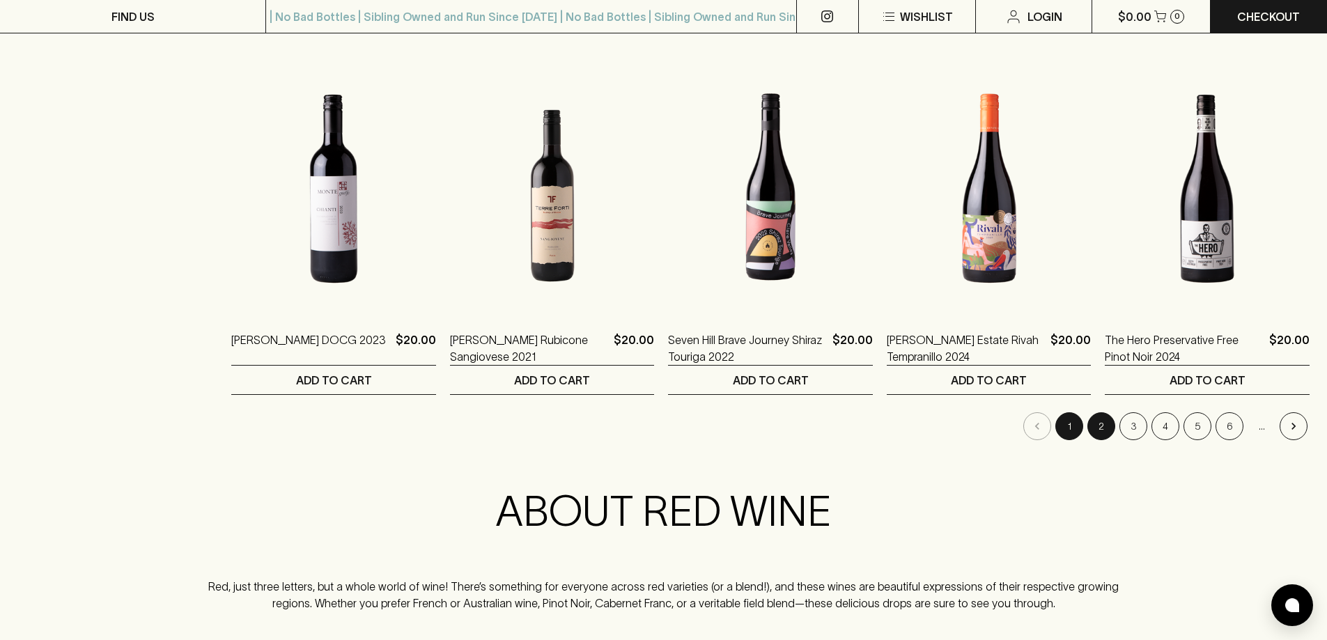
click at [1102, 437] on button "2" at bounding box center [1101, 426] width 28 height 28
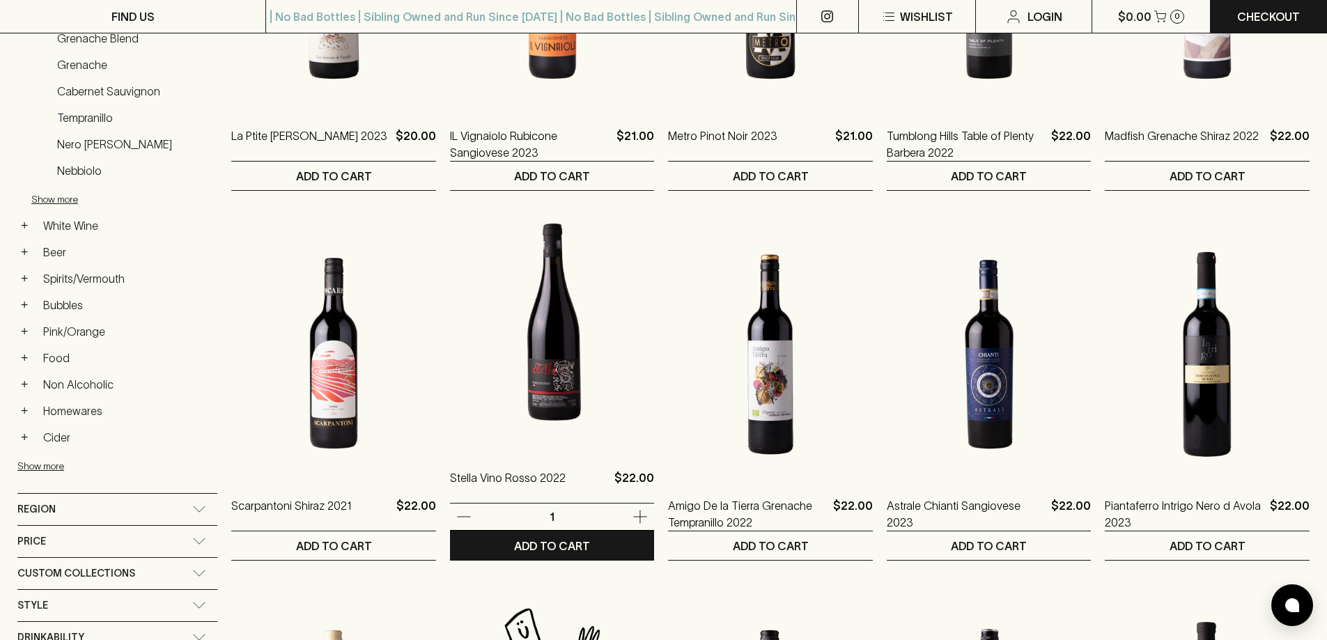
scroll to position [905, 0]
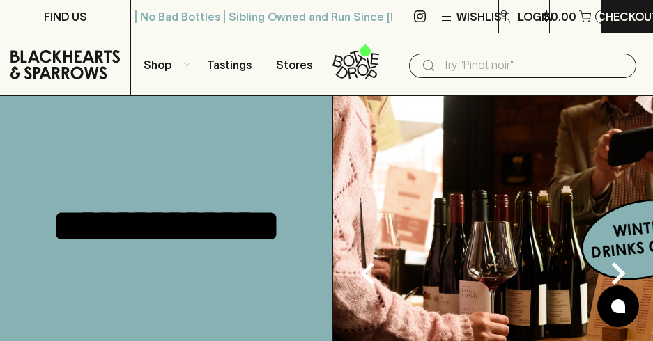
click at [182, 61] on button "Shop" at bounding box center [163, 64] width 65 height 62
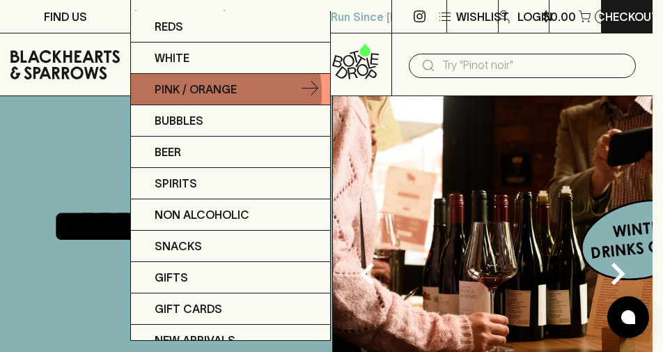
click at [203, 93] on p "Pink / Orange" at bounding box center [196, 89] width 82 height 17
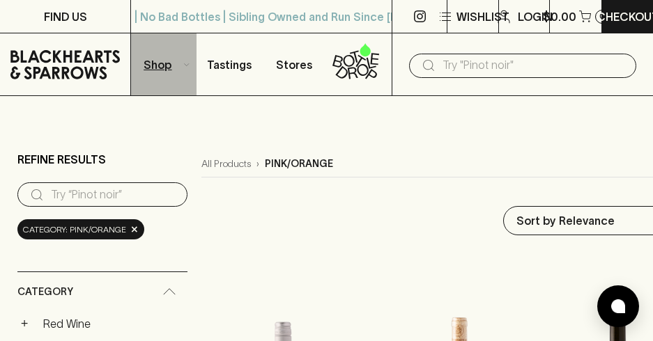
click at [164, 65] on p "Shop" at bounding box center [157, 64] width 28 height 17
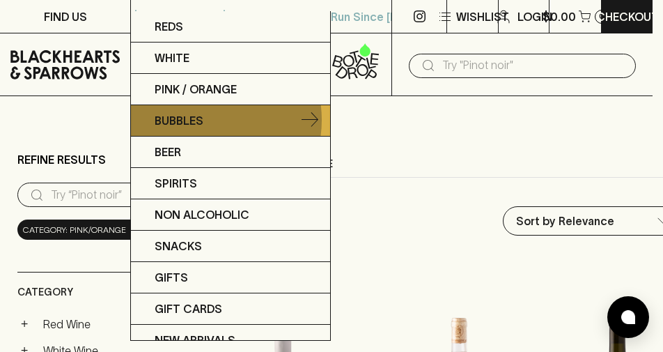
click at [203, 120] on link "Bubbles" at bounding box center [230, 120] width 199 height 31
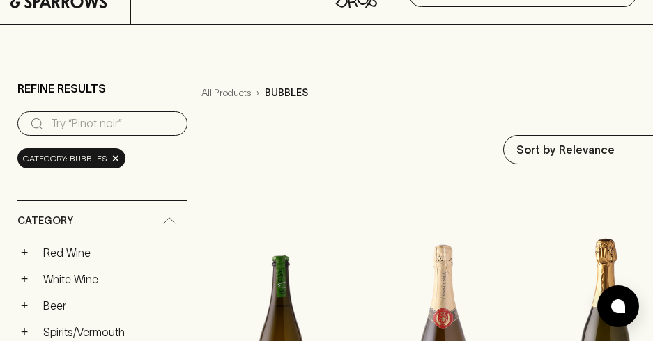
scroll to position [139, 0]
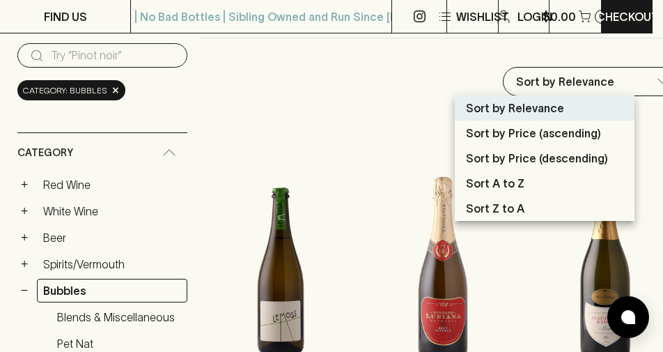
click at [543, 134] on p "Sort by Price (ascending)" at bounding box center [533, 133] width 135 height 17
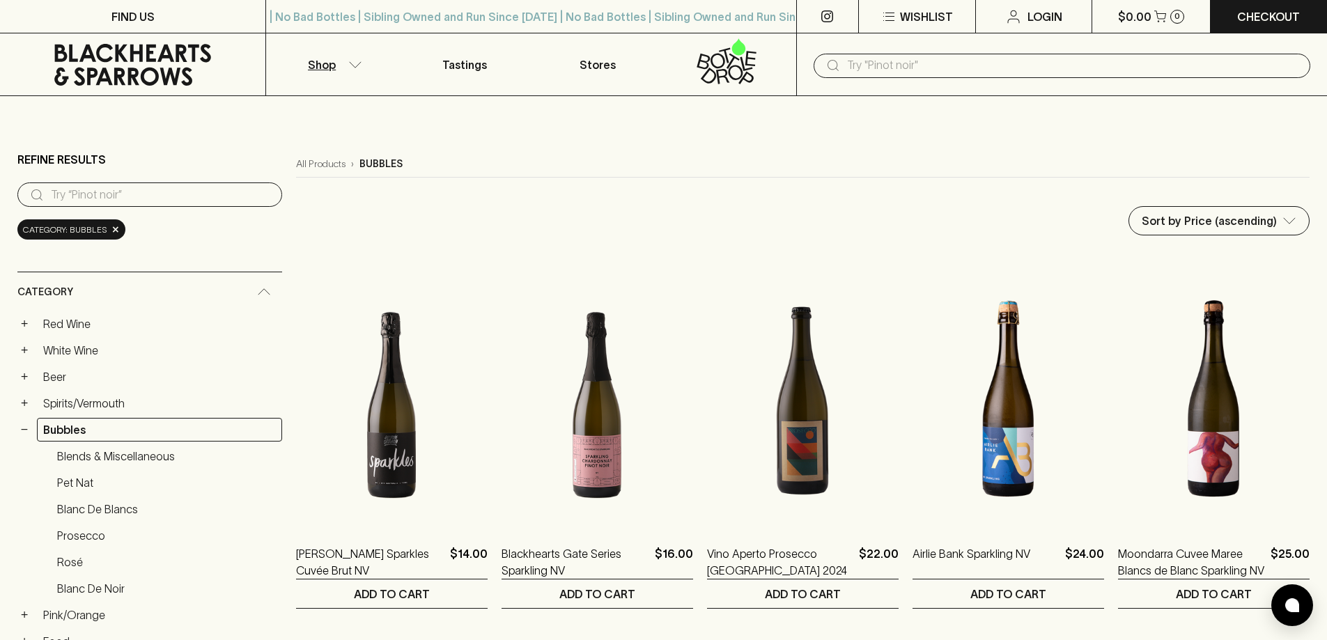
click at [359, 68] on icon "button" at bounding box center [355, 64] width 14 height 7
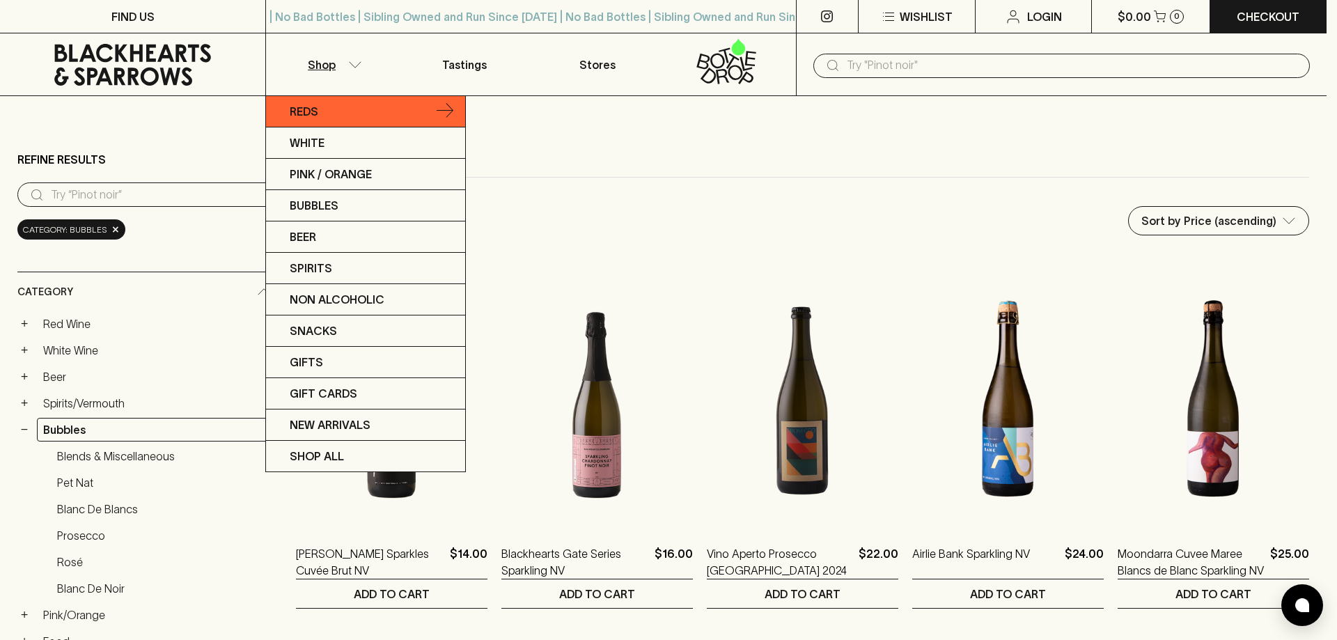
drag, startPoint x: 301, startPoint y: 116, endPoint x: 405, endPoint y: 116, distance: 104.5
click at [302, 116] on p "Reds" at bounding box center [304, 111] width 29 height 17
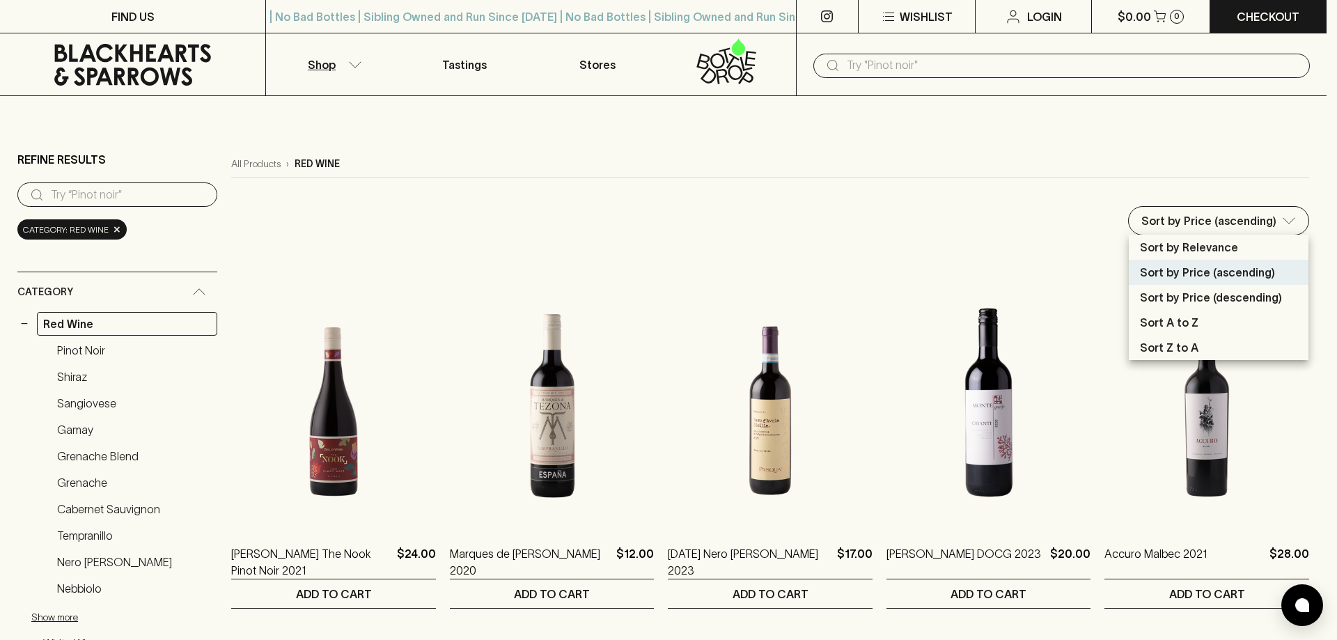
click at [652, 276] on p "Sort by Price (ascending)" at bounding box center [1207, 272] width 135 height 17
click at [652, 149] on div at bounding box center [668, 320] width 1337 height 640
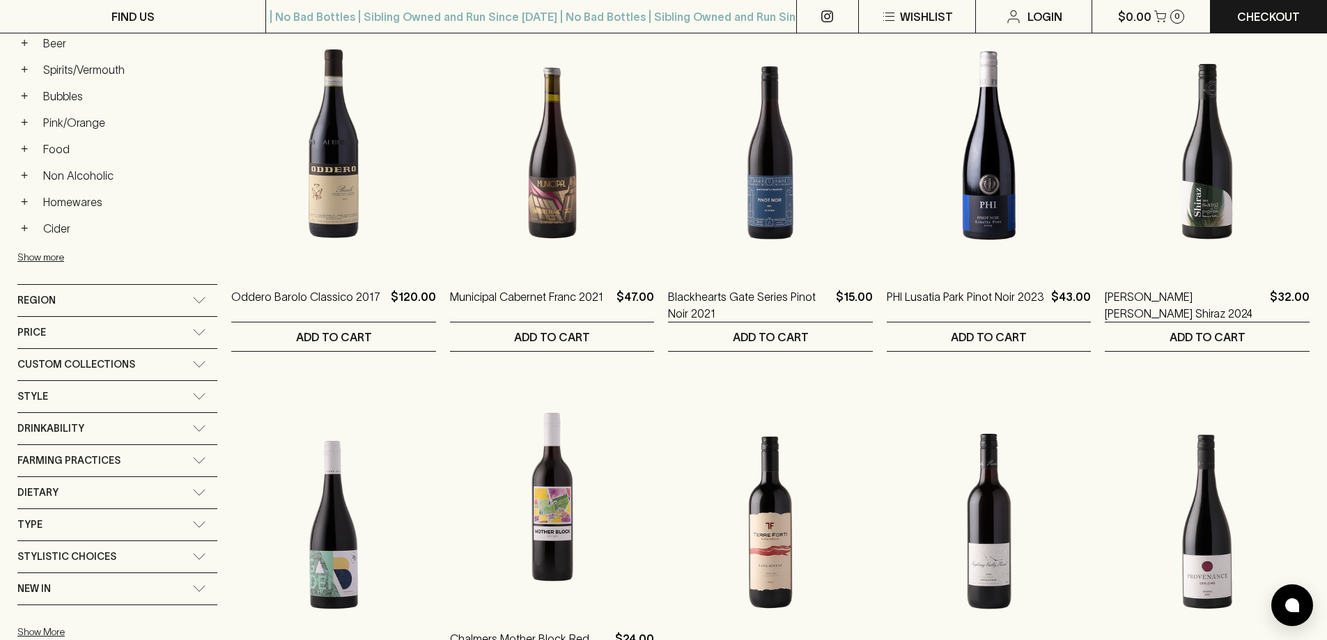
scroll to position [139, 0]
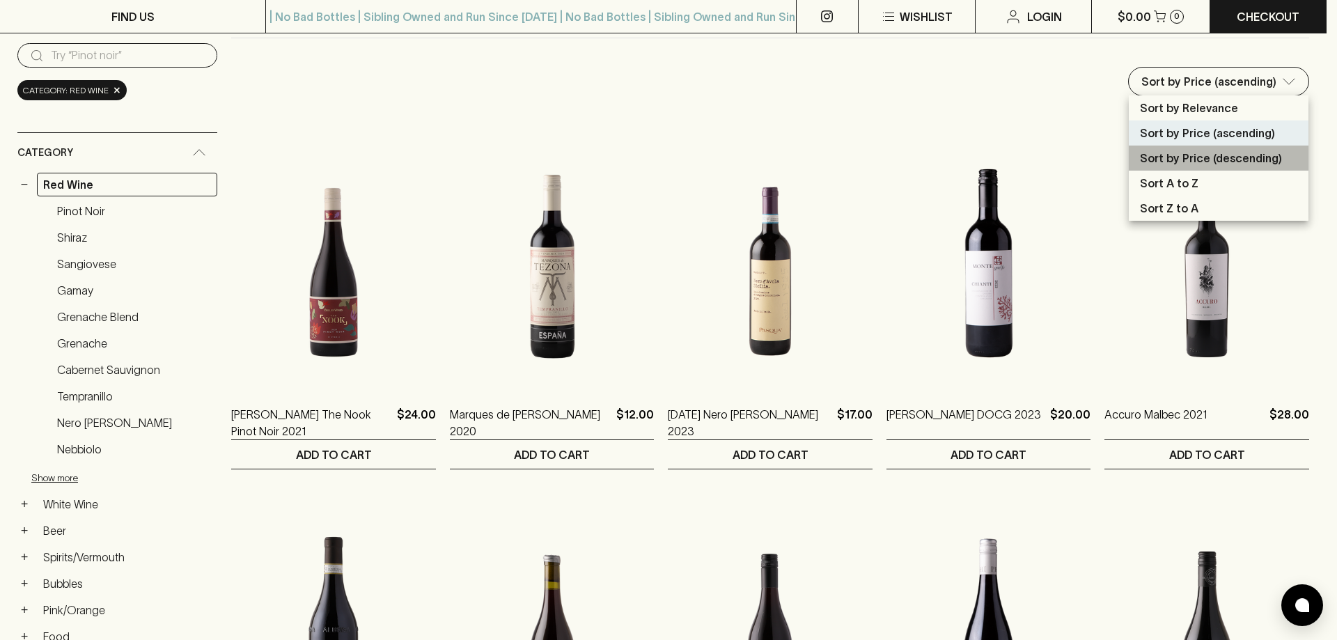
click at [652, 160] on p "Sort by Price (descending)" at bounding box center [1211, 158] width 142 height 17
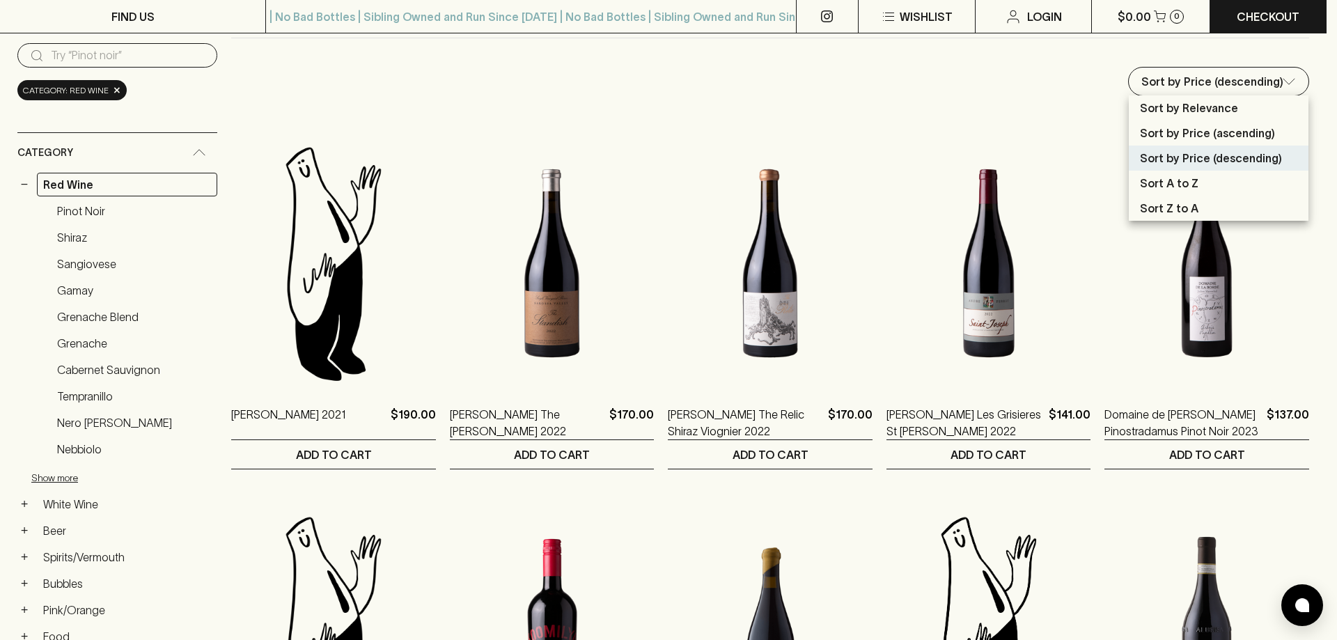
click at [652, 132] on p "Sort by Price (ascending)" at bounding box center [1207, 133] width 135 height 17
type input "price:asc"
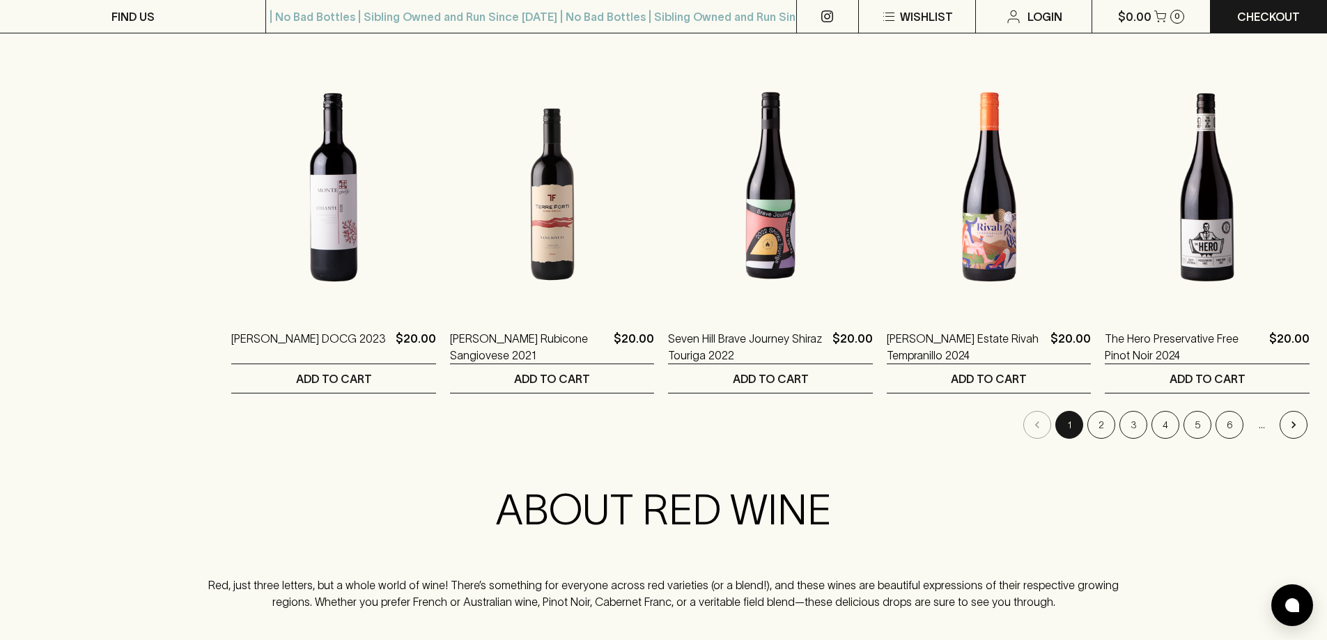
scroll to position [1323, 0]
click at [652, 341] on button "2" at bounding box center [1101, 426] width 28 height 28
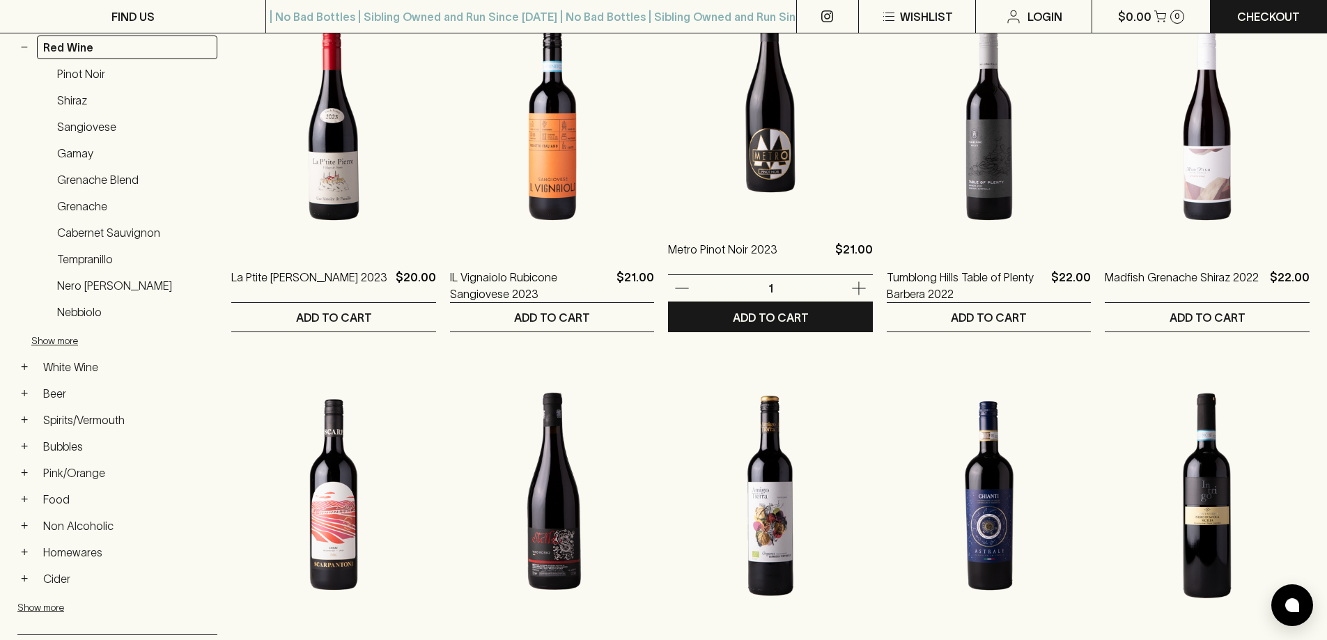
scroll to position [279, 0]
